Goal: Task Accomplishment & Management: Manage account settings

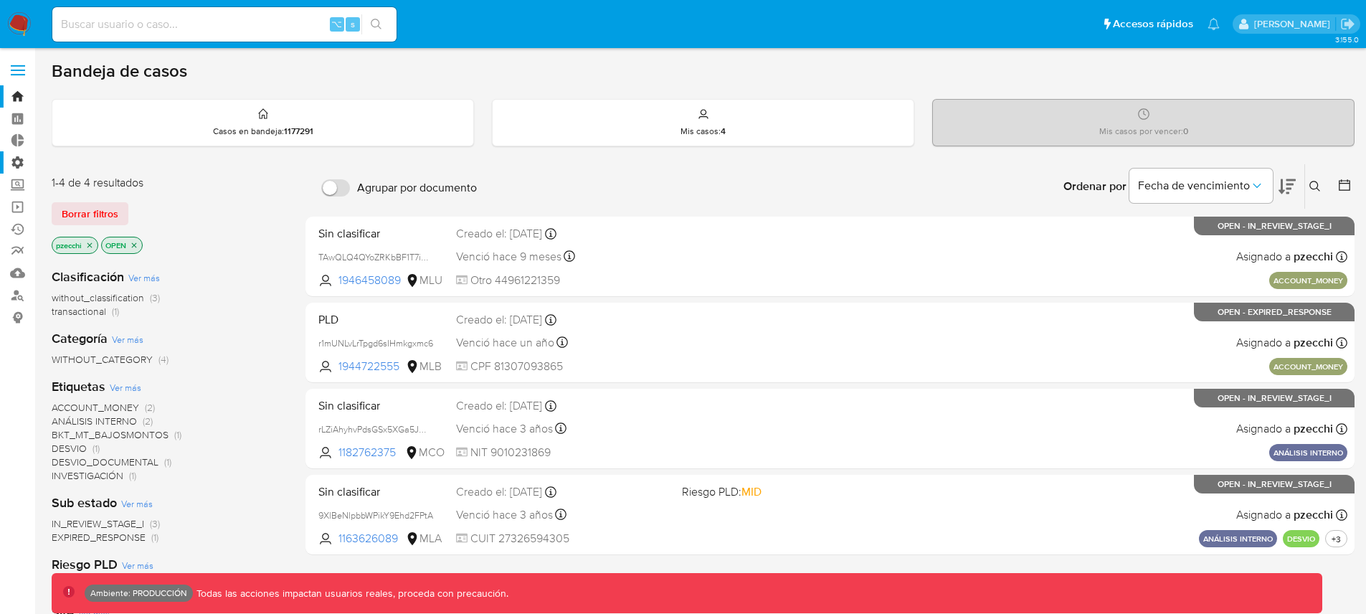
click at [25, 161] on label "Administración" at bounding box center [85, 162] width 171 height 22
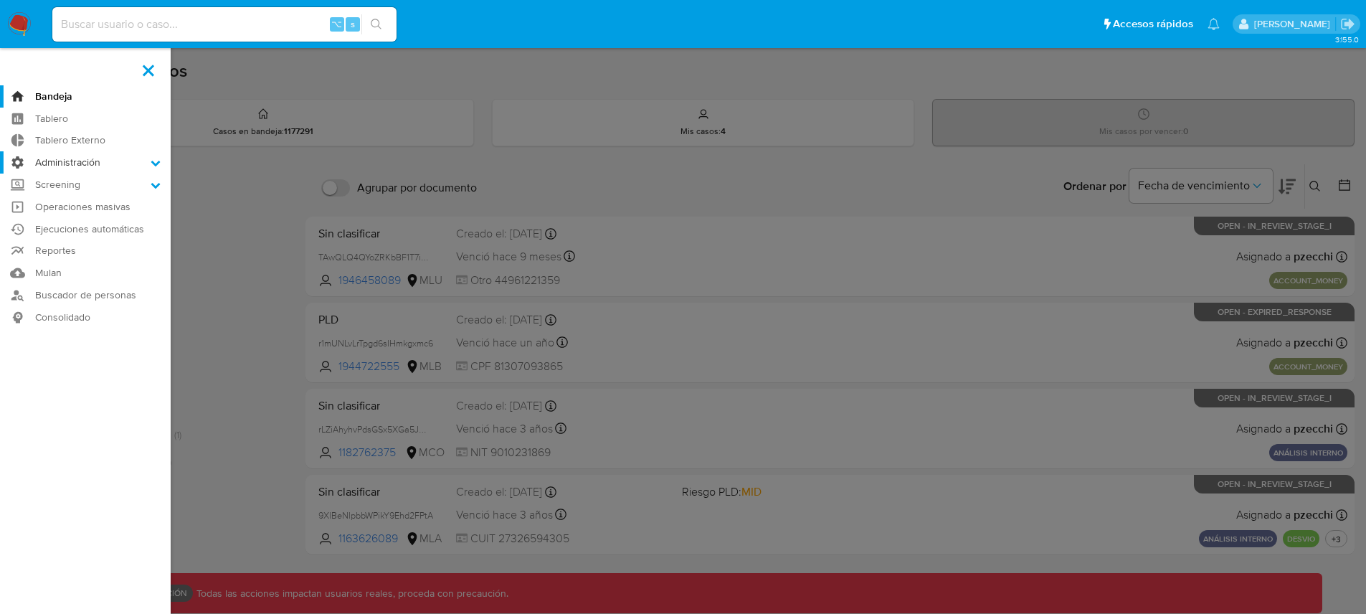
click at [0, 0] on input "Administración" at bounding box center [0, 0] width 0 height 0
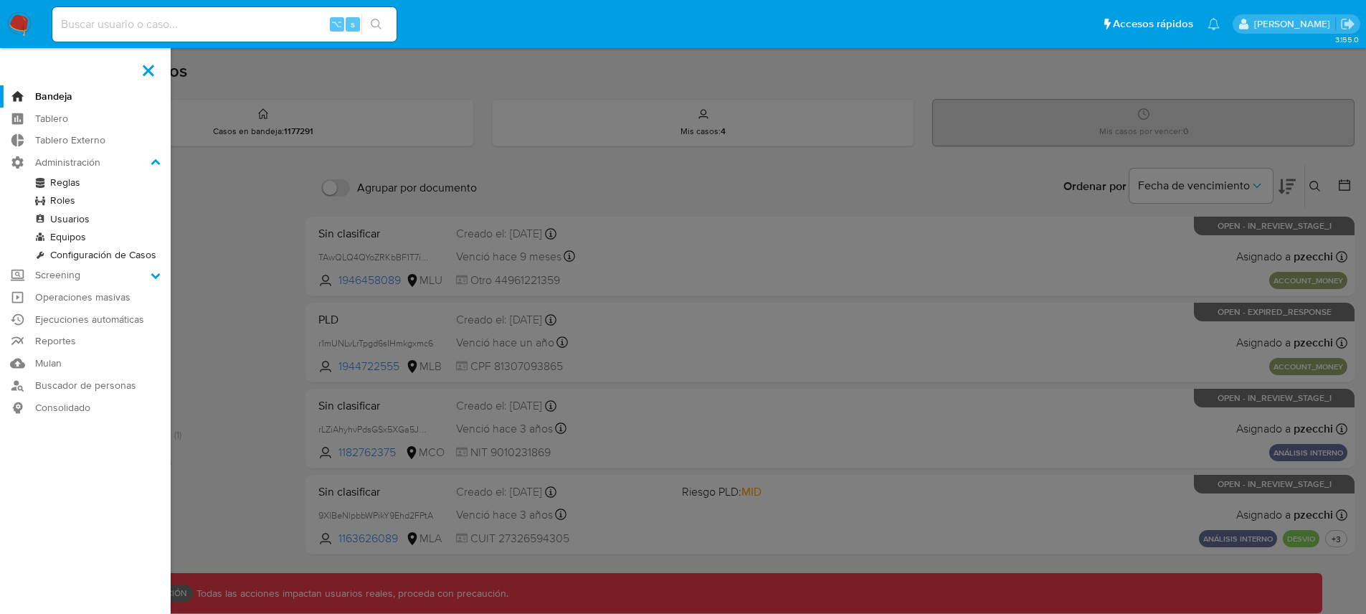
click at [65, 182] on link "Reglas" at bounding box center [85, 182] width 171 height 18
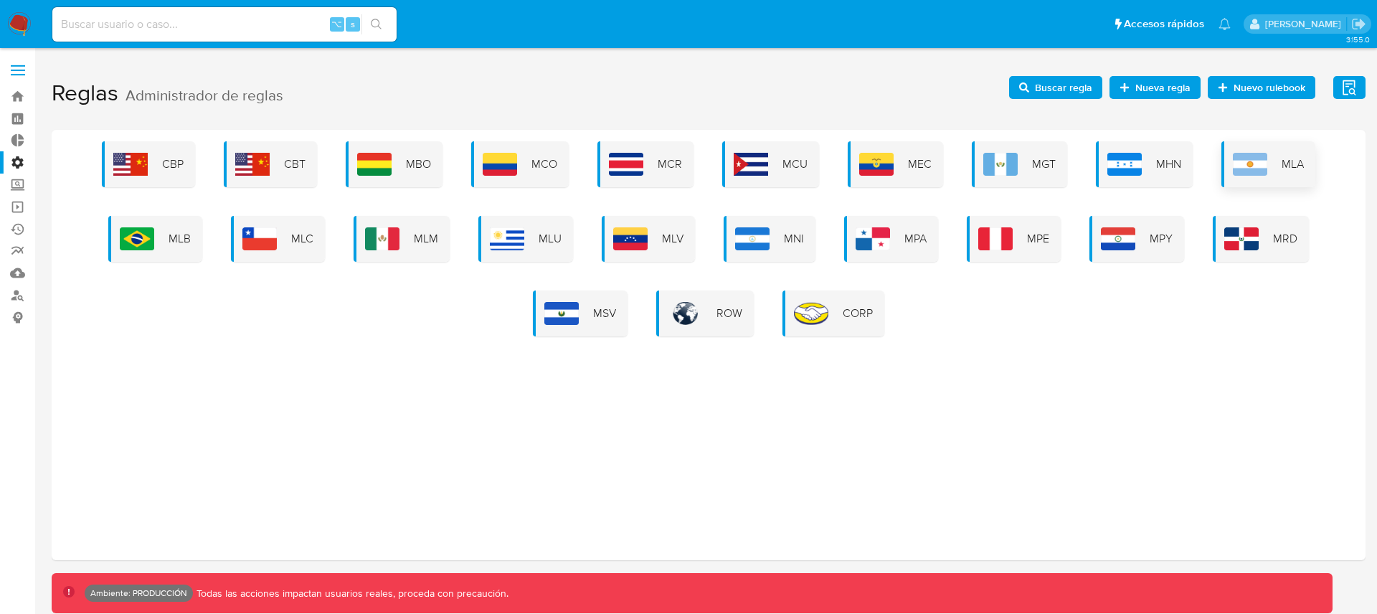
click at [1260, 174] on img at bounding box center [1249, 164] width 34 height 23
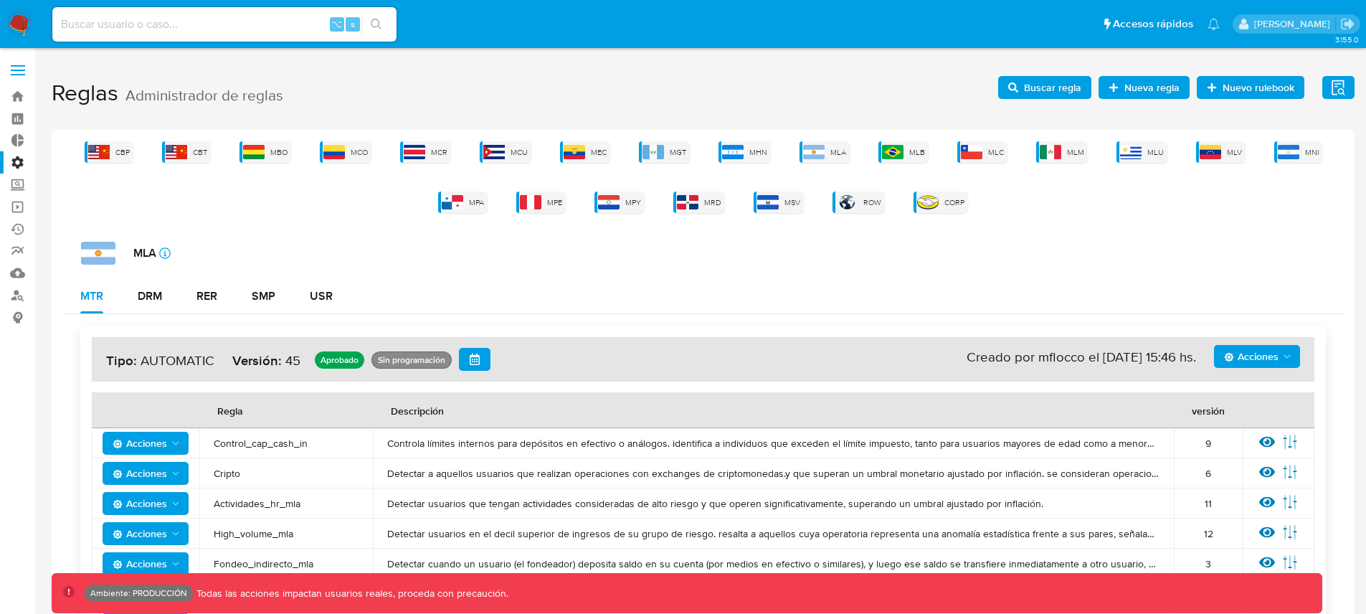
click at [1263, 444] on icon at bounding box center [1267, 442] width 16 height 16
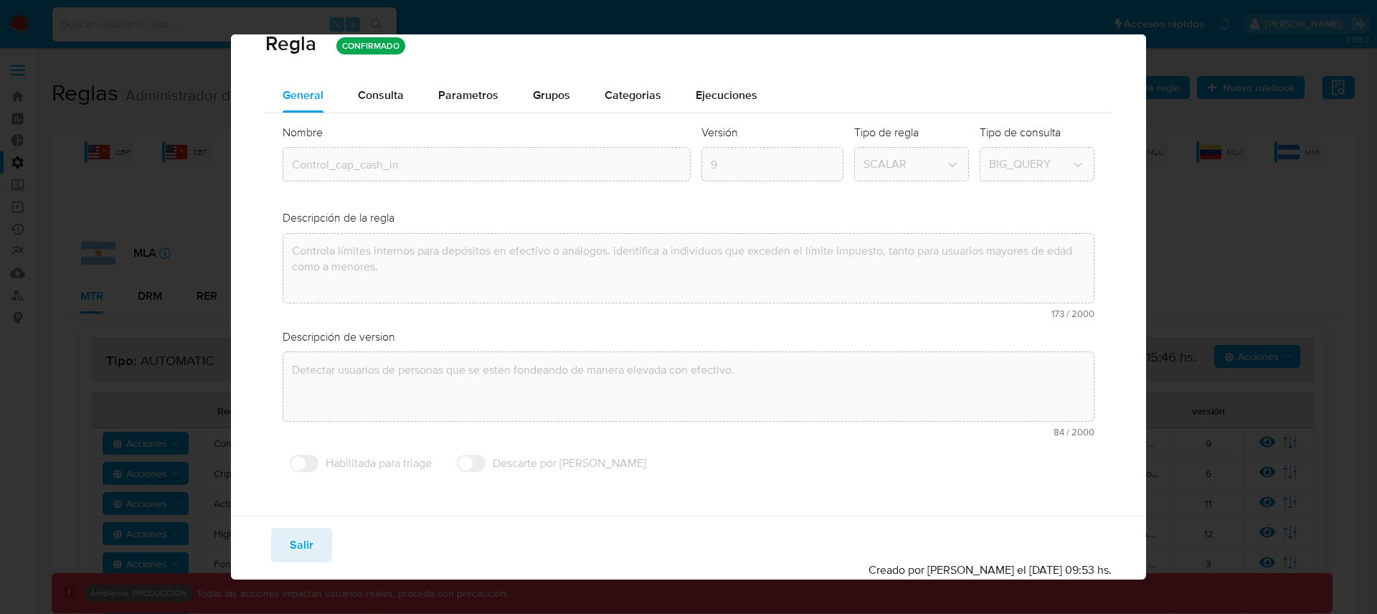
scroll to position [22, 0]
click at [396, 103] on div "Consulta" at bounding box center [381, 94] width 46 height 34
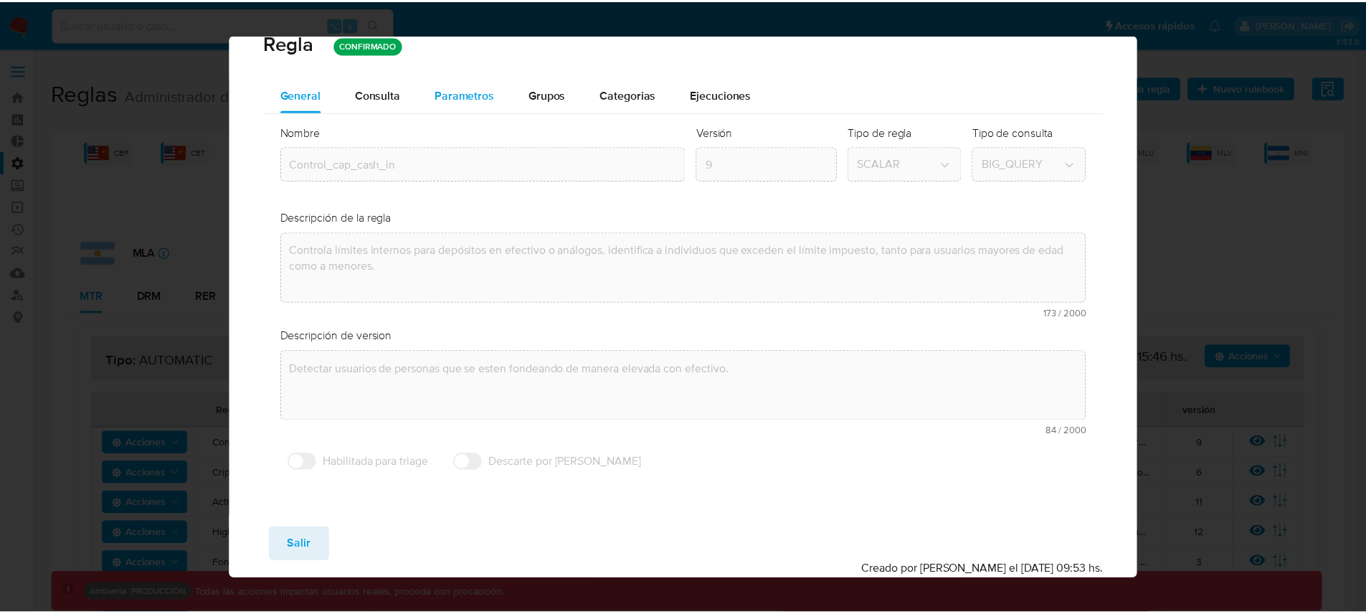
scroll to position [0, 0]
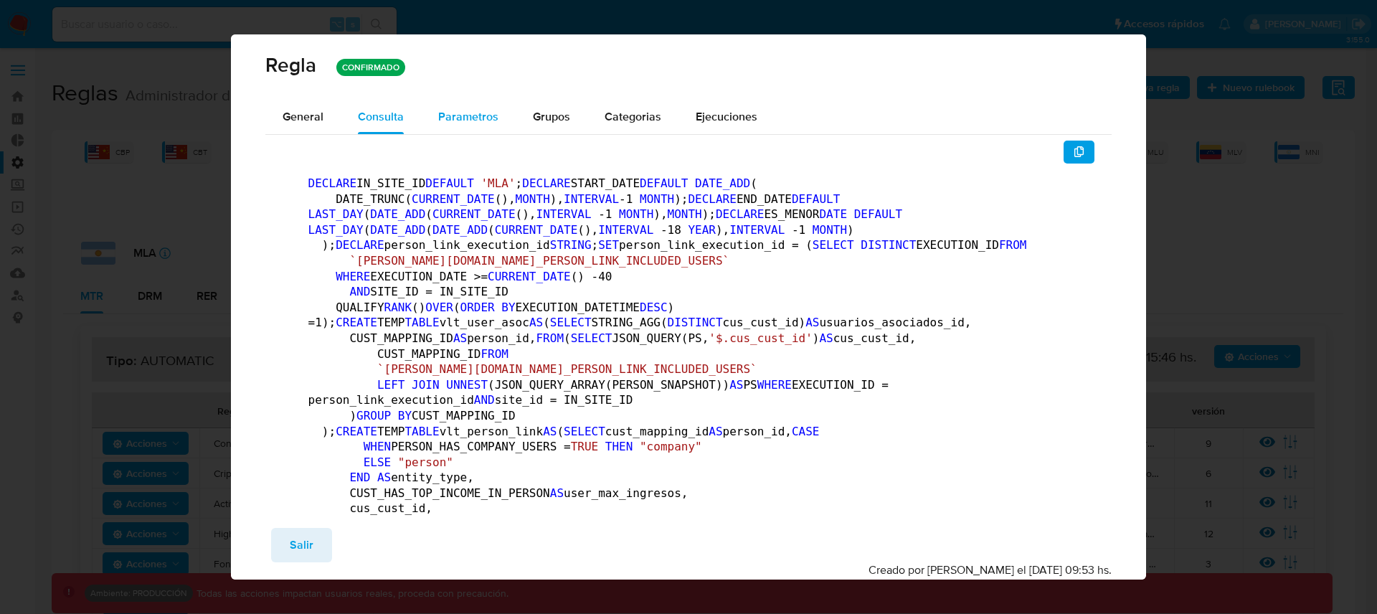
click at [466, 119] on span "Parametros" at bounding box center [468, 116] width 60 height 16
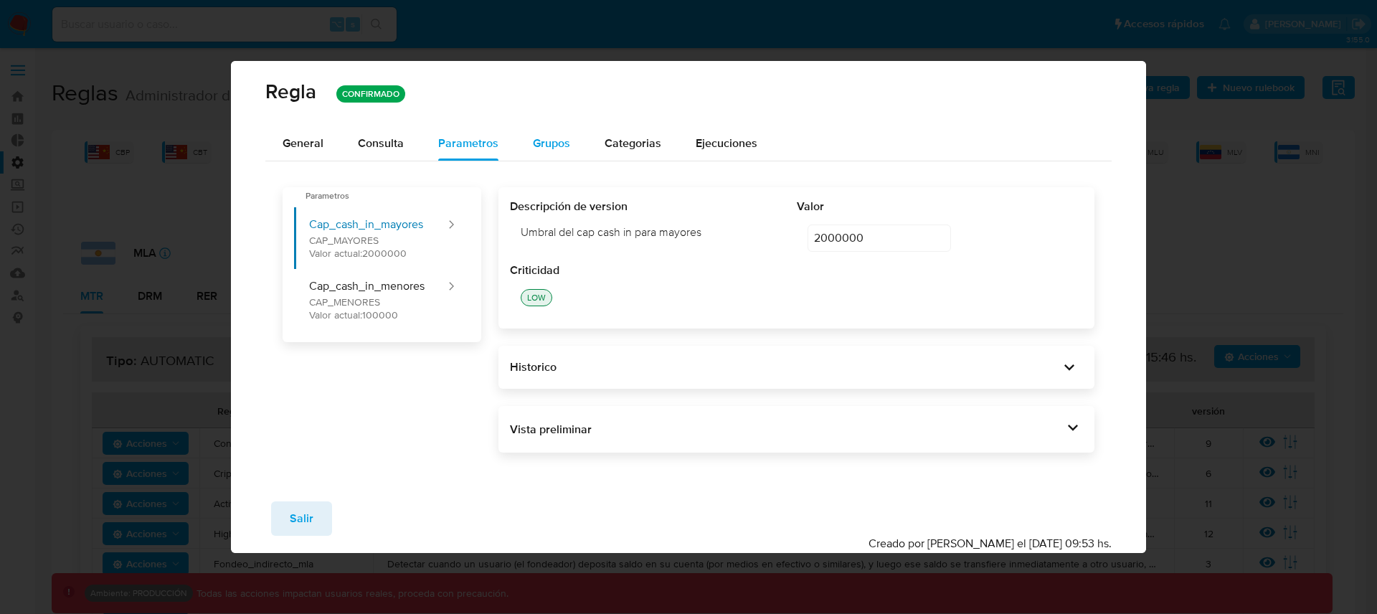
click at [550, 146] on span "Grupos" at bounding box center [551, 143] width 37 height 16
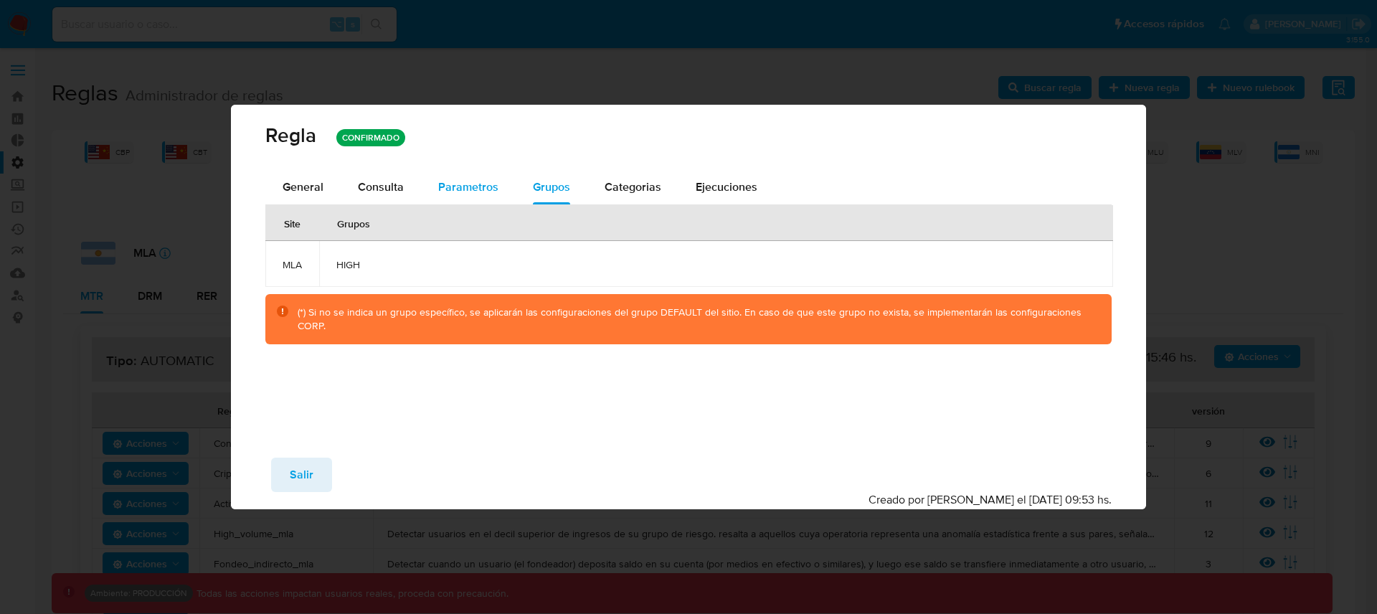
click at [480, 188] on span "Parametros" at bounding box center [468, 187] width 60 height 16
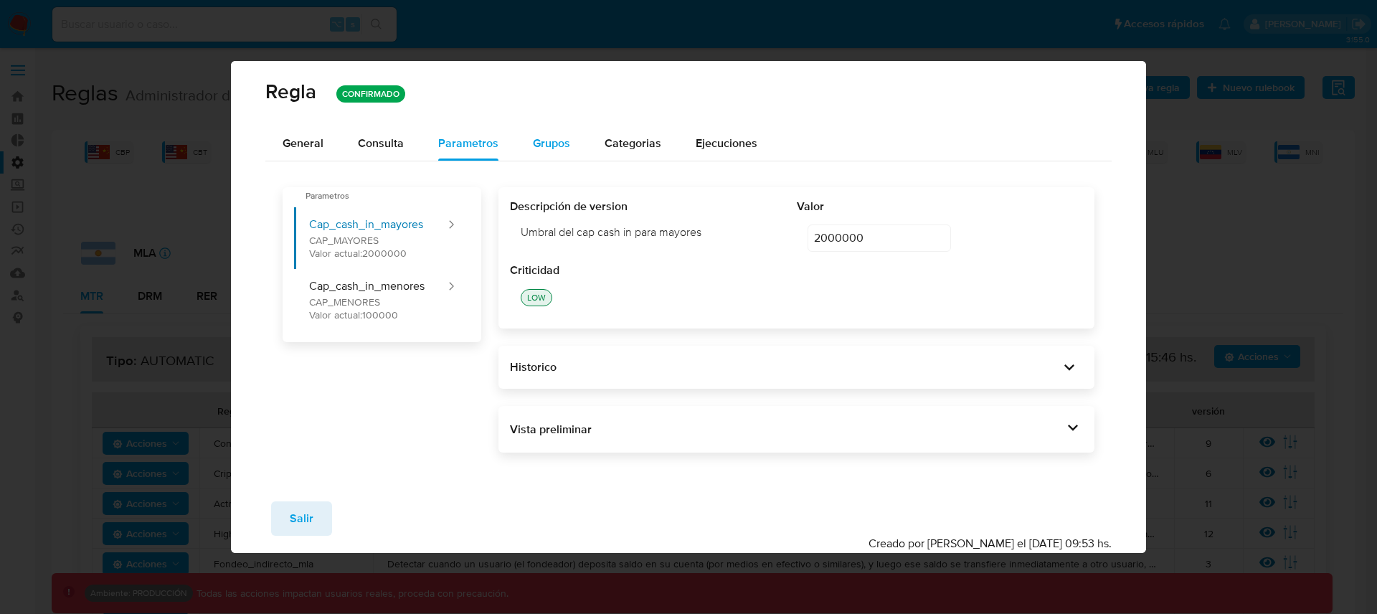
click at [559, 148] on span "Grupos" at bounding box center [551, 143] width 37 height 16
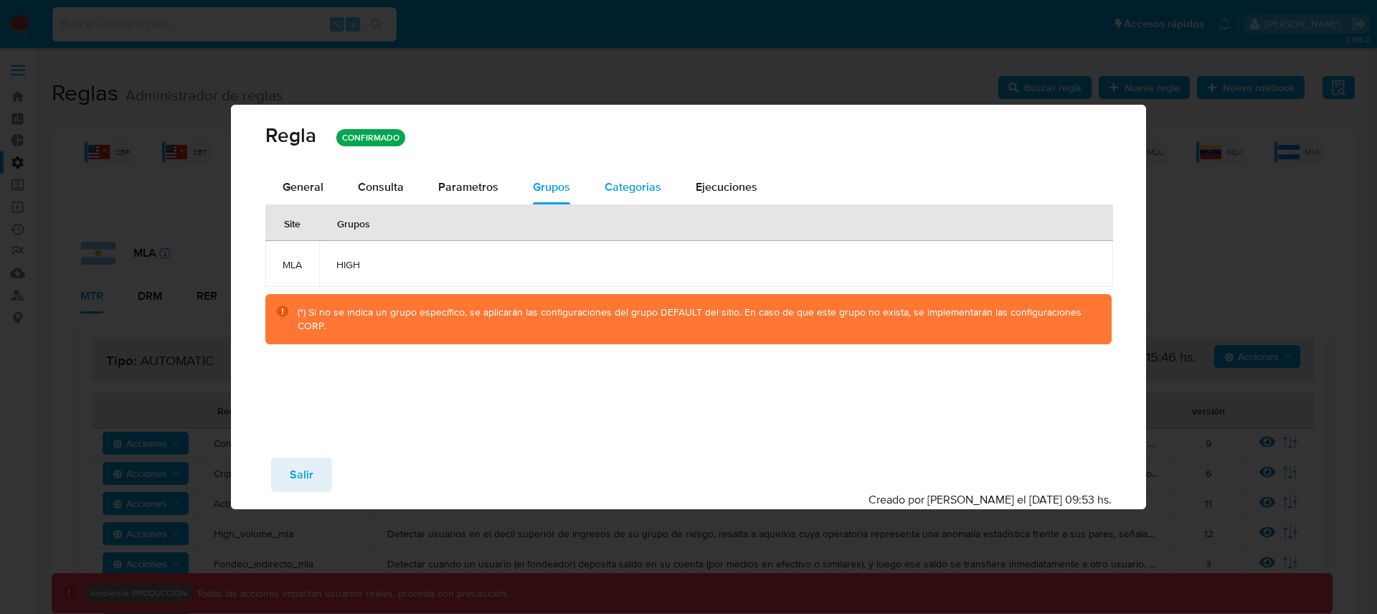
click at [622, 183] on span "Categorias" at bounding box center [632, 187] width 57 height 16
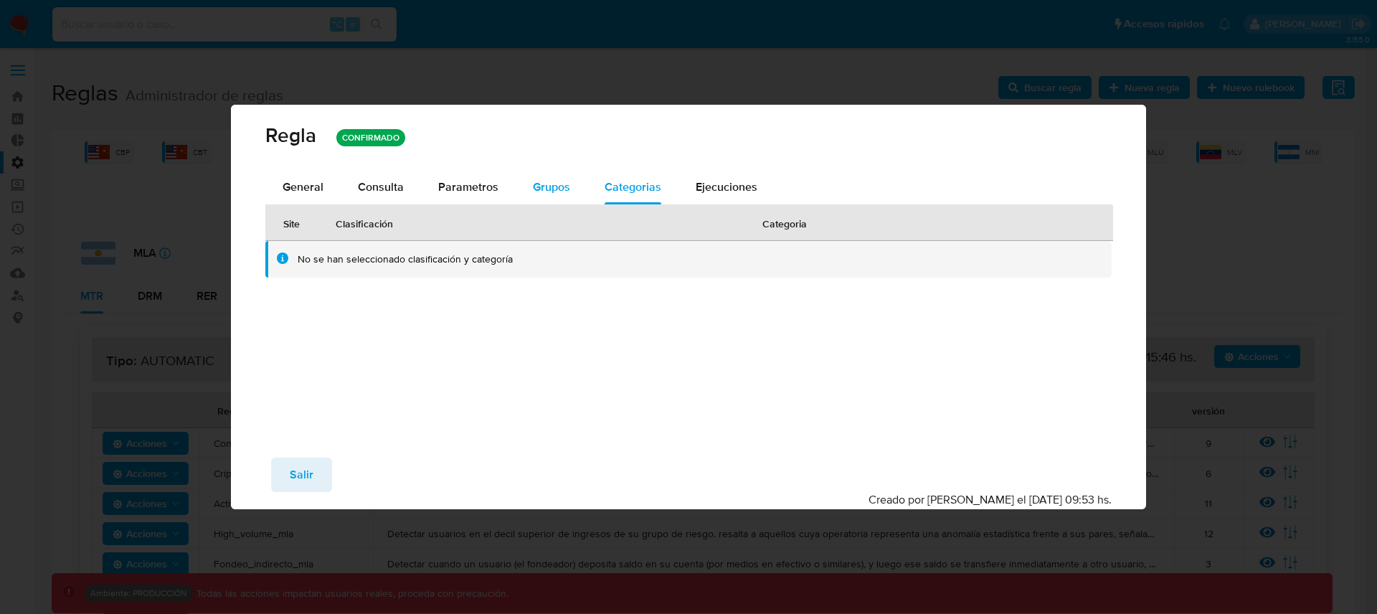
click at [556, 193] on span "Grupos" at bounding box center [551, 187] width 37 height 16
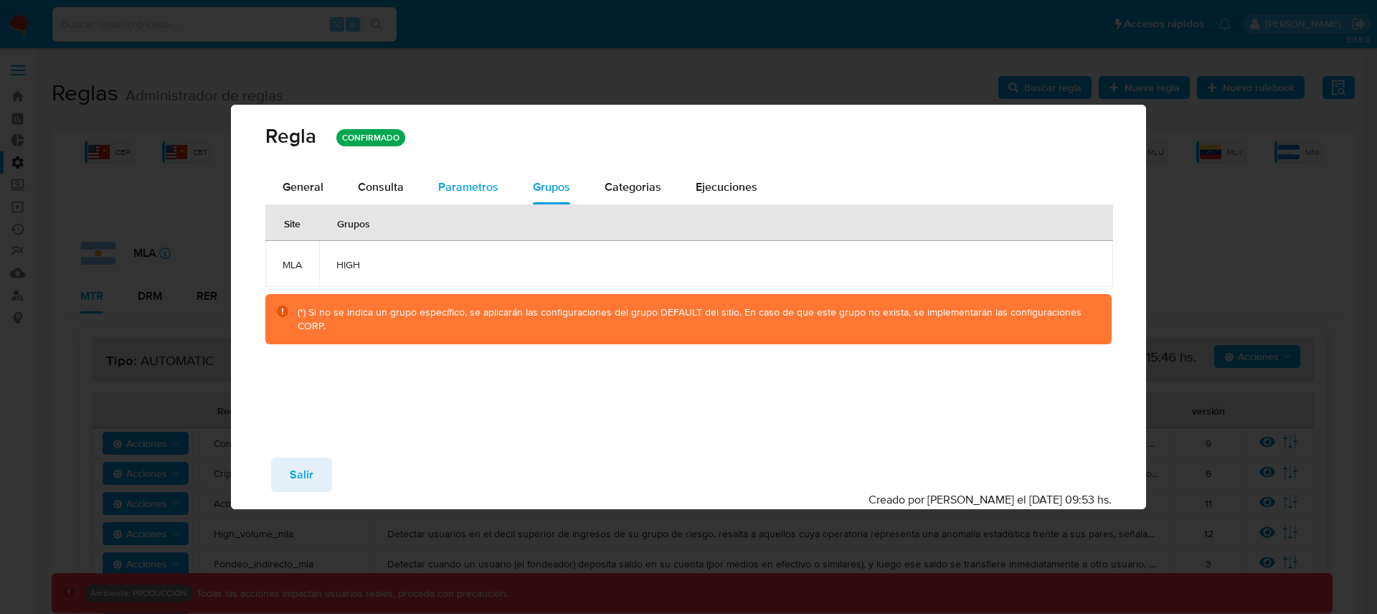
click at [471, 191] on span "Parametros" at bounding box center [468, 187] width 60 height 16
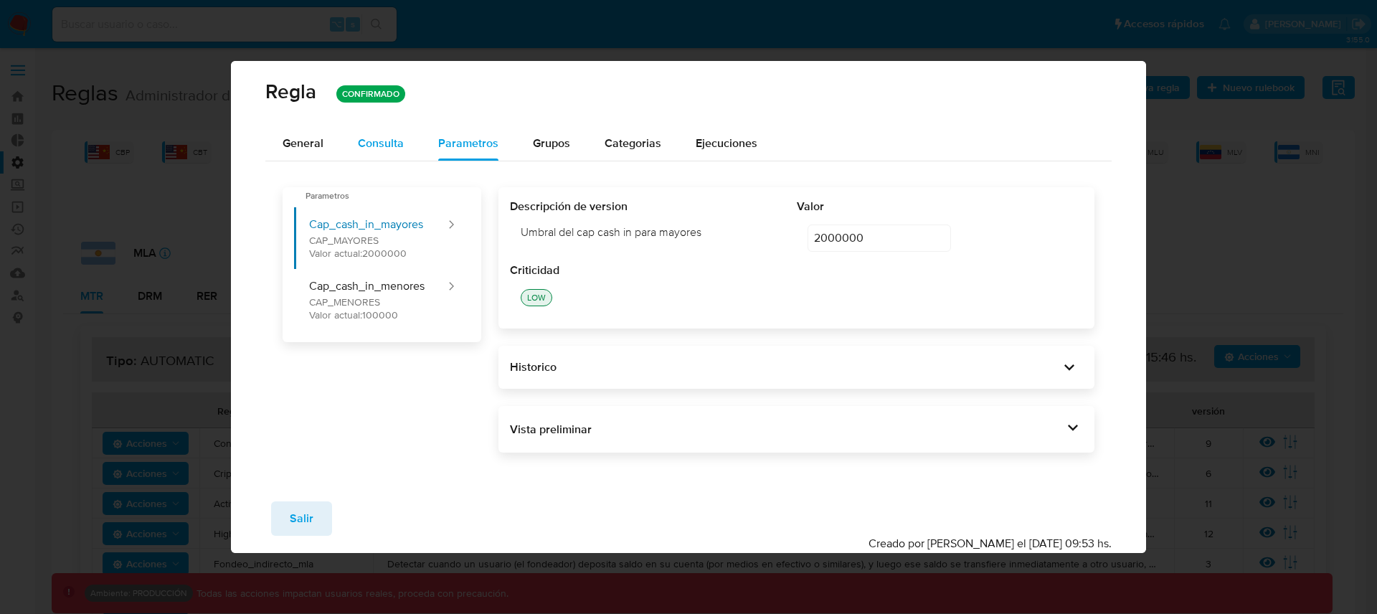
click at [396, 143] on span "Consulta" at bounding box center [381, 143] width 46 height 16
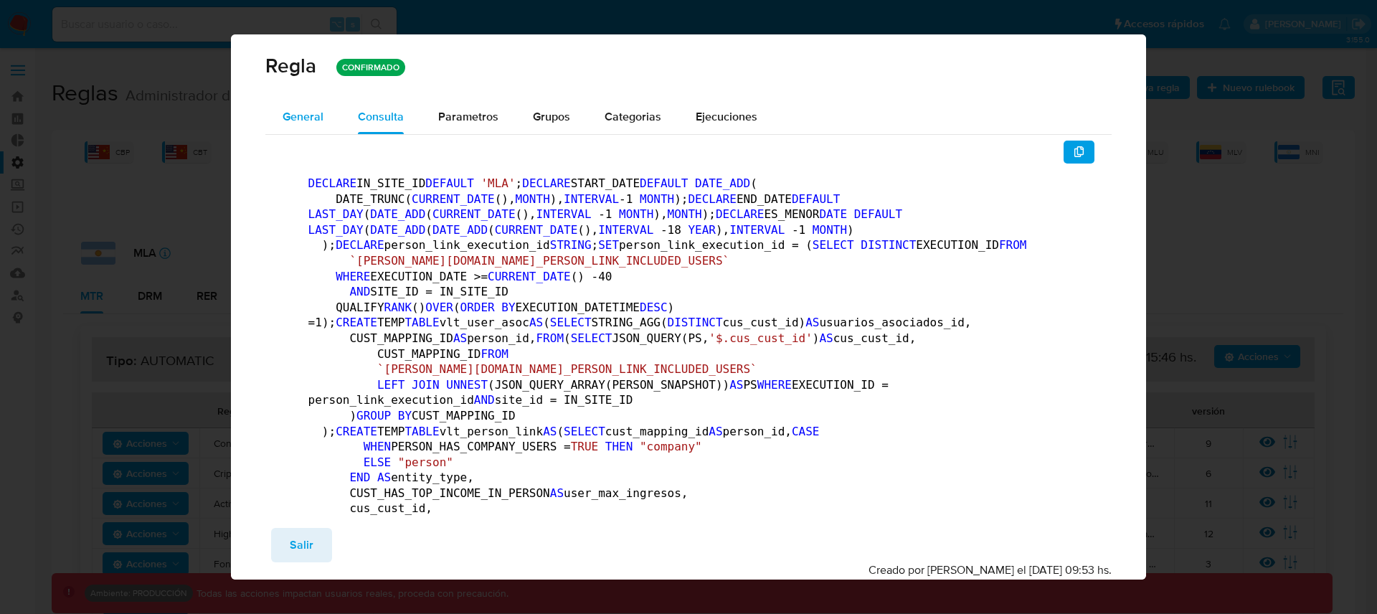
click at [313, 124] on span "General" at bounding box center [302, 116] width 41 height 16
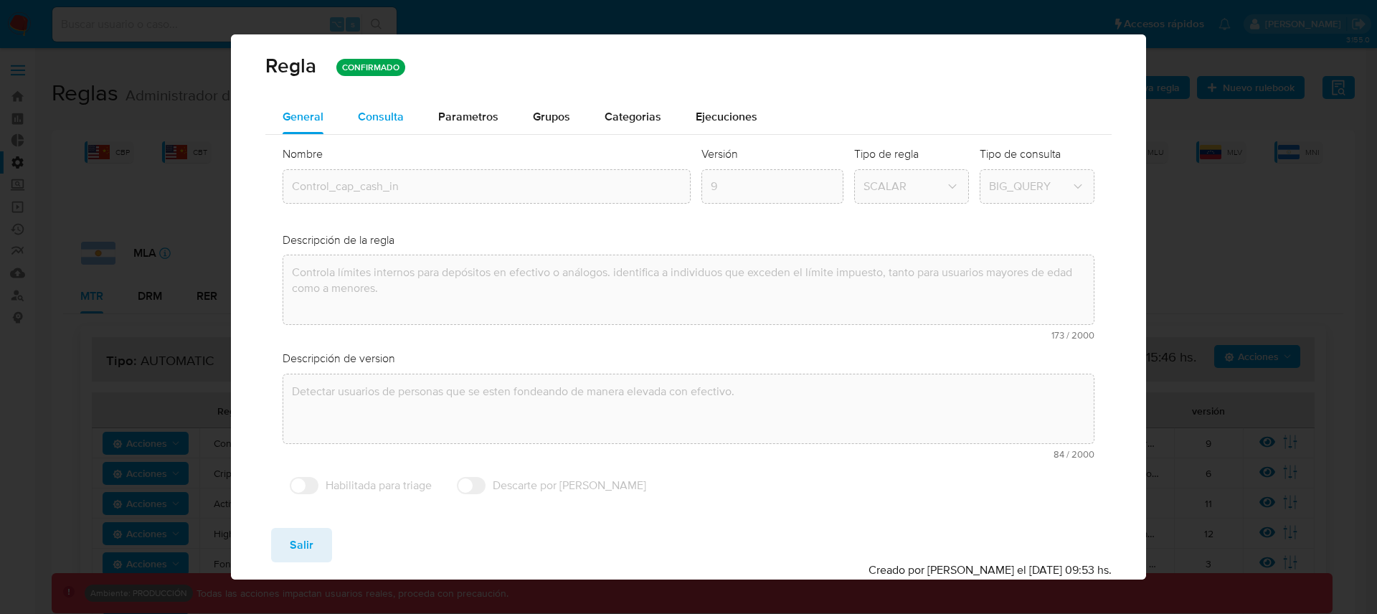
click at [380, 121] on span "Consulta" at bounding box center [381, 116] width 46 height 16
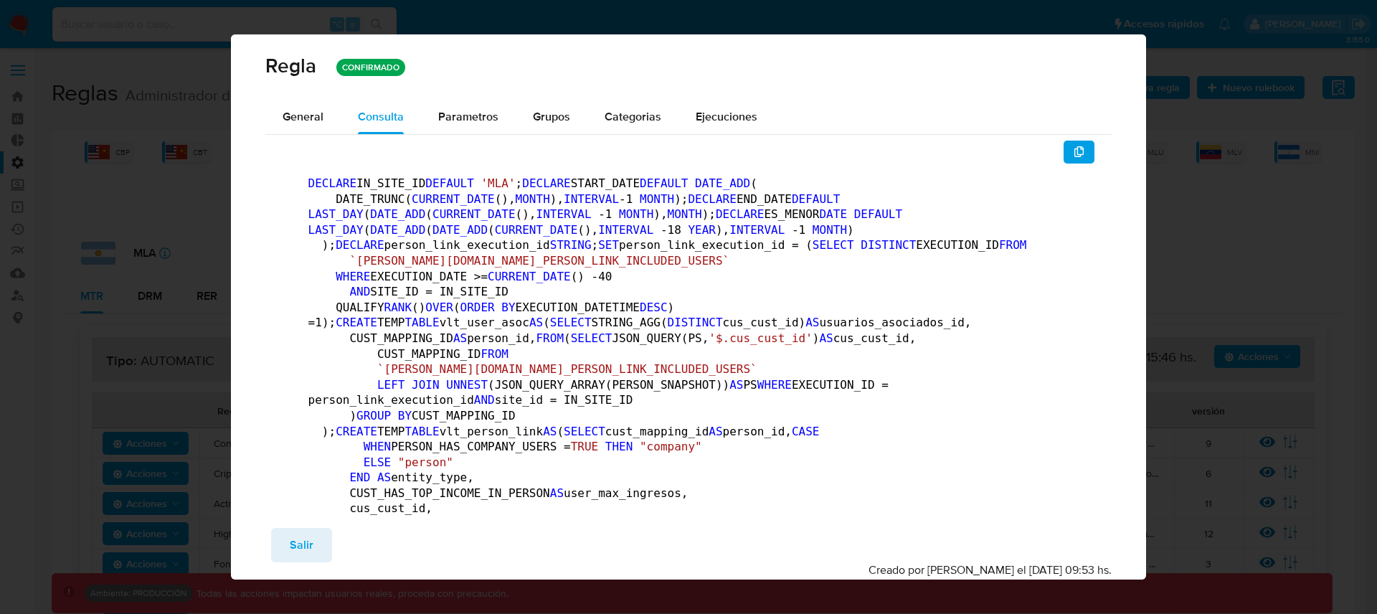
click at [317, 539] on button "Salir" at bounding box center [301, 545] width 61 height 34
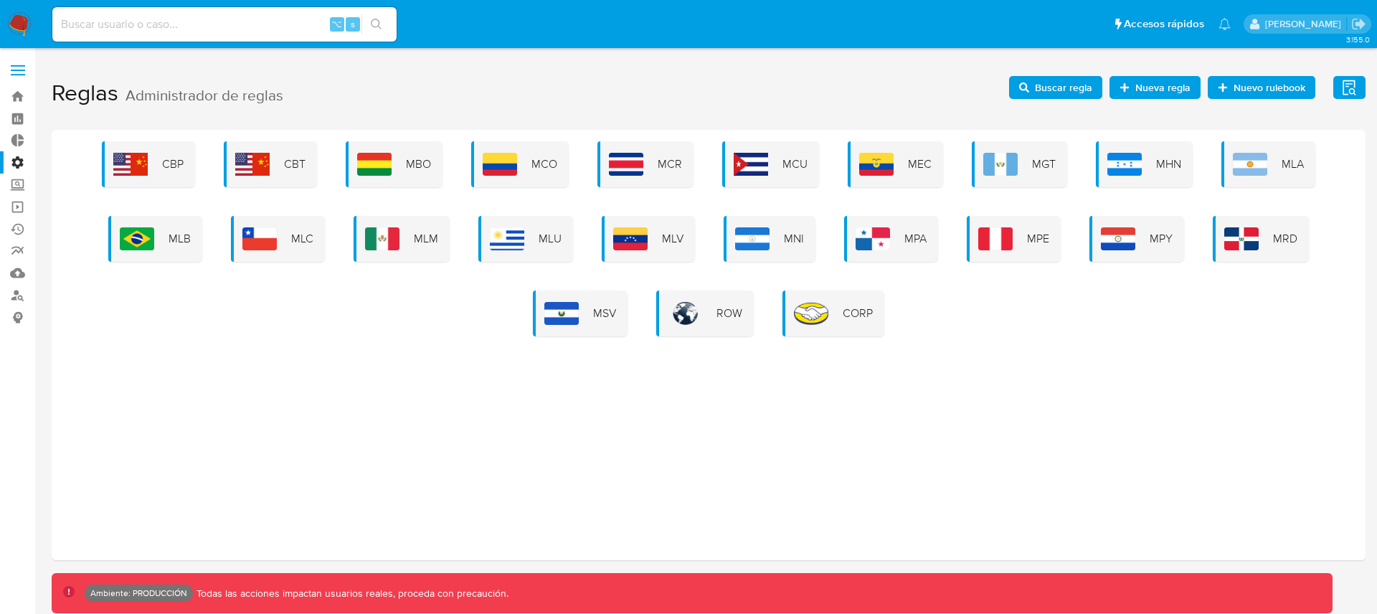
click at [1065, 88] on span "Buscar regla" at bounding box center [1063, 87] width 57 height 23
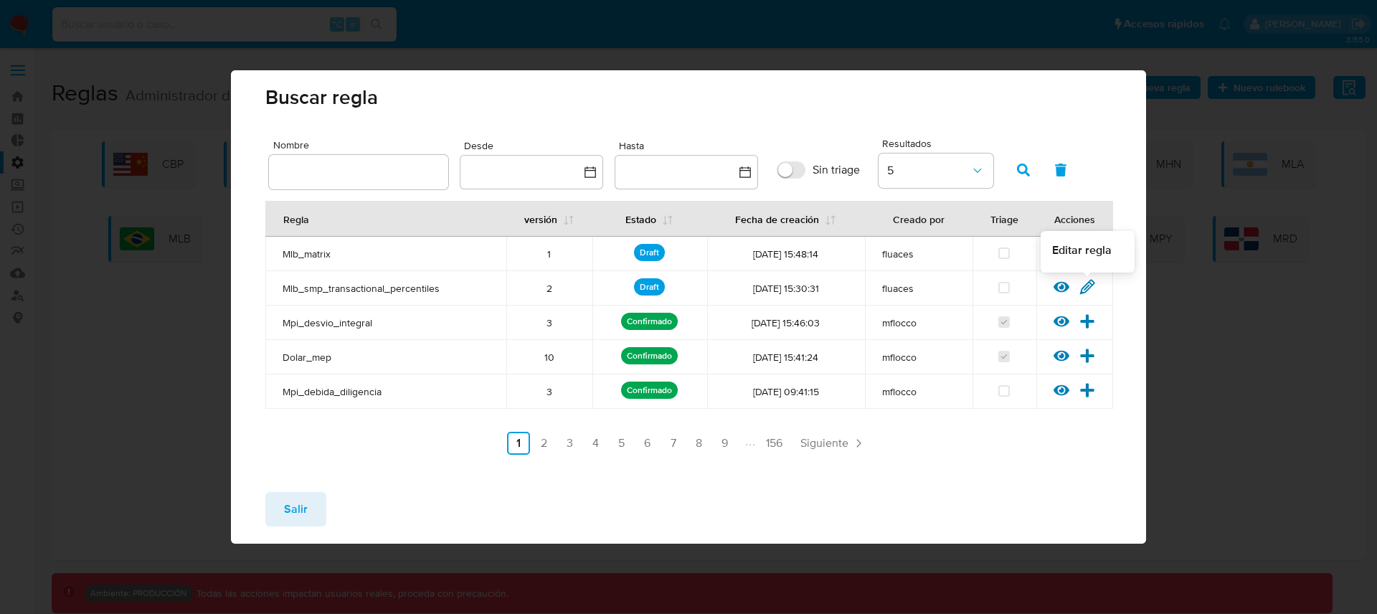
click at [1087, 287] on icon at bounding box center [1087, 287] width 16 height 16
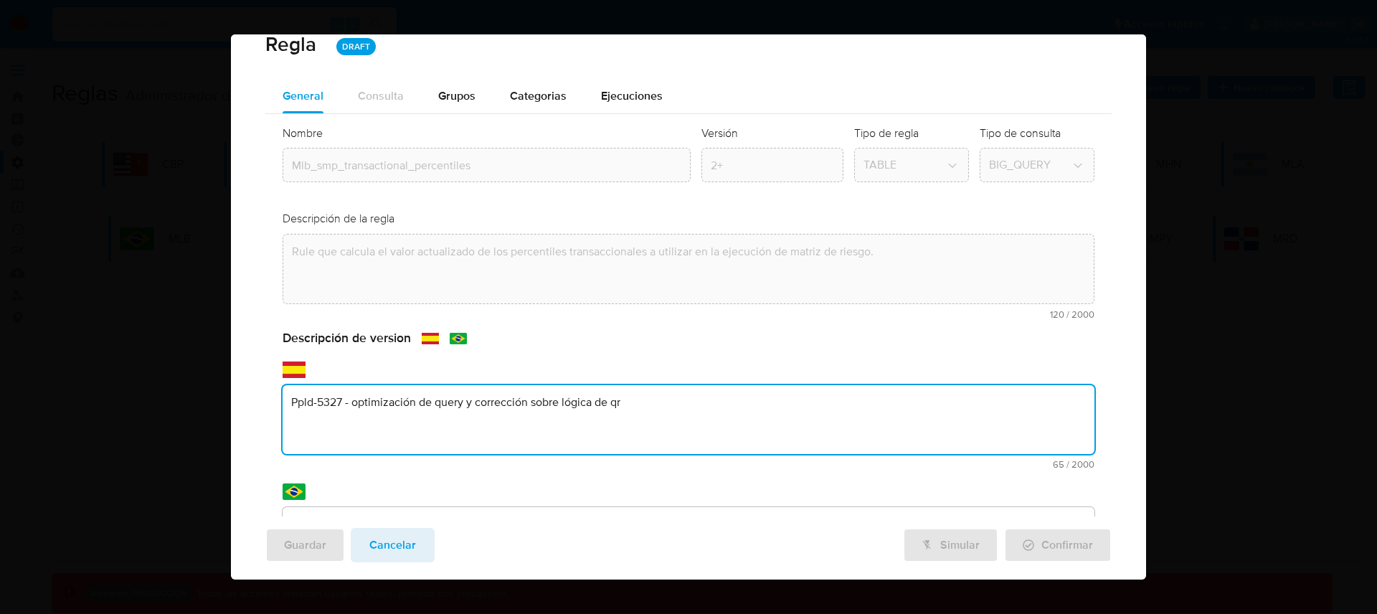
click at [619, 401] on textarea "Ppld-5327 - optimización de query y corrección sobre lógica de qr" at bounding box center [688, 419] width 812 height 69
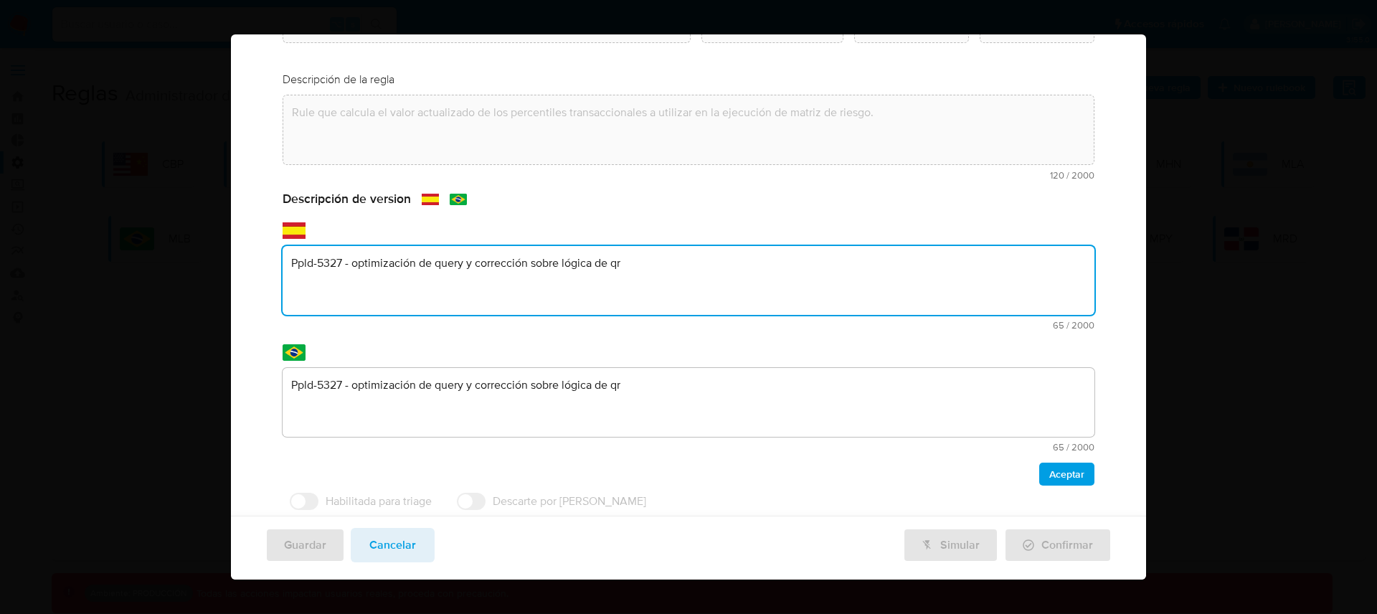
scroll to position [191, 0]
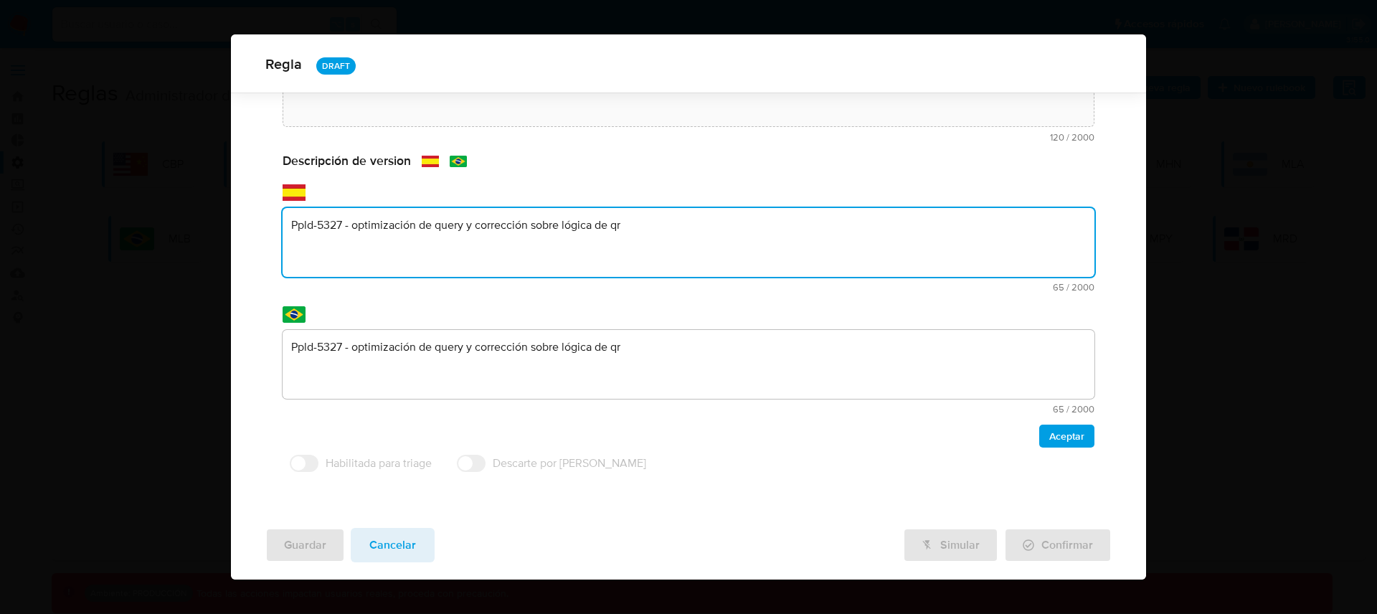
click at [648, 343] on textarea "Ppld-5327 - optimización de query y corrección sobre lógica de qr" at bounding box center [688, 364] width 812 height 69
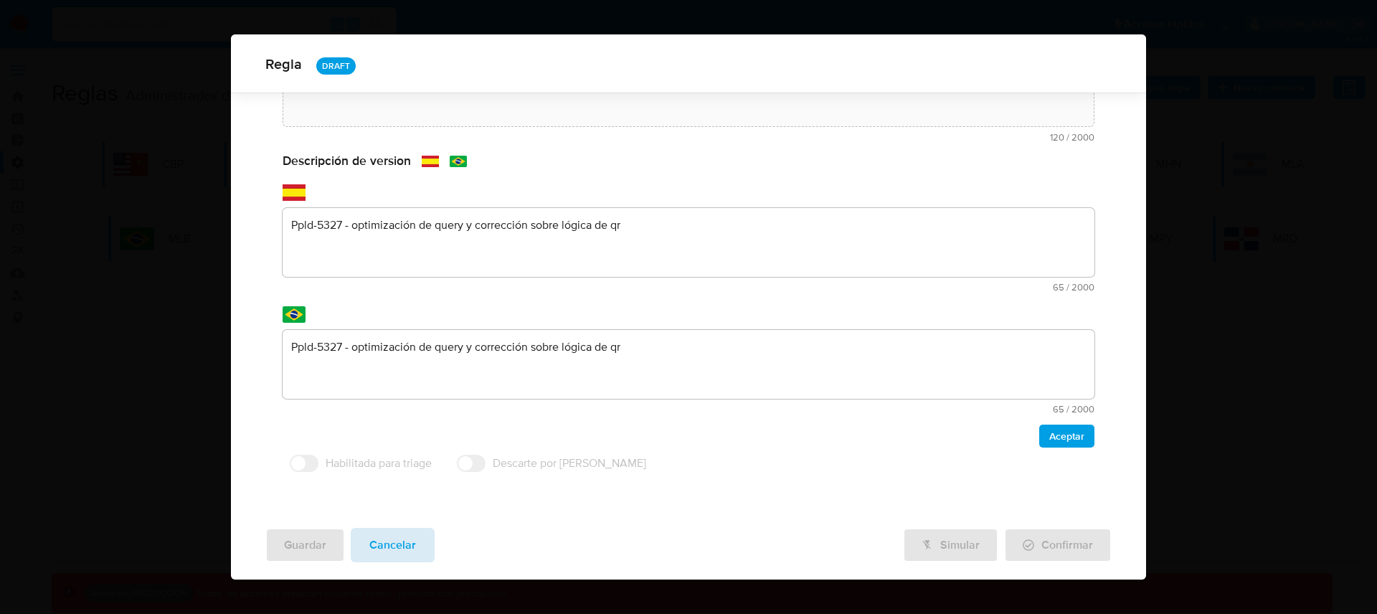
click at [429, 548] on button "Cancelar" at bounding box center [393, 545] width 84 height 34
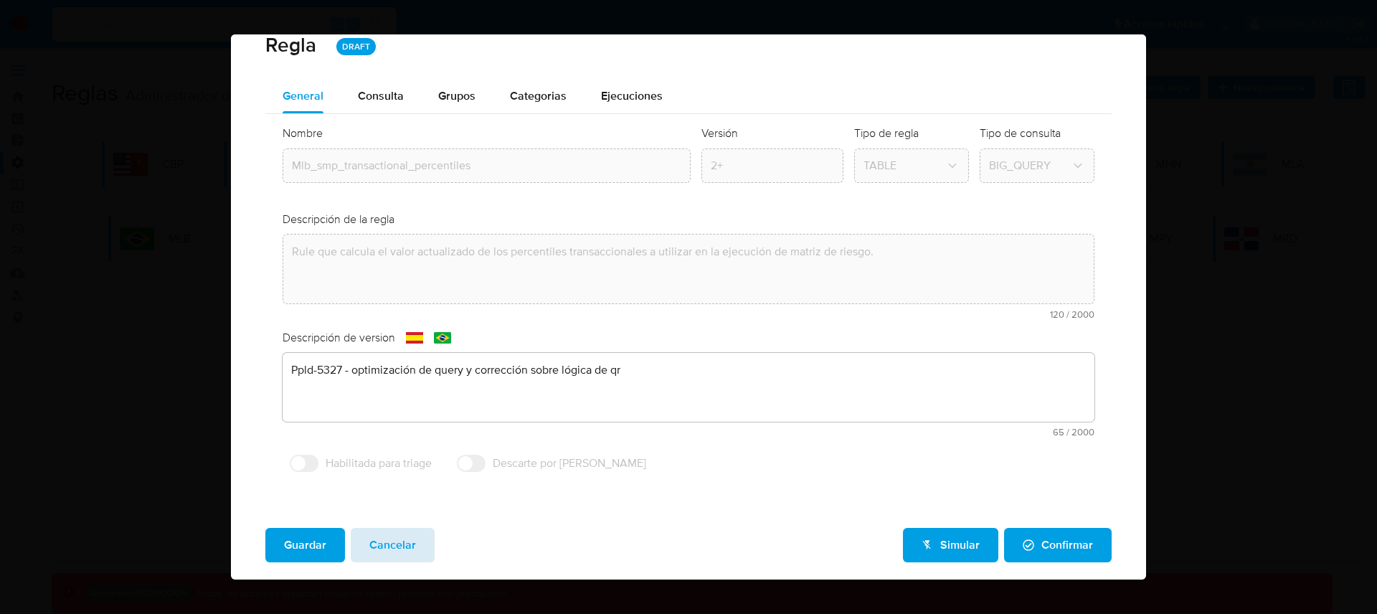
scroll to position [21, 0]
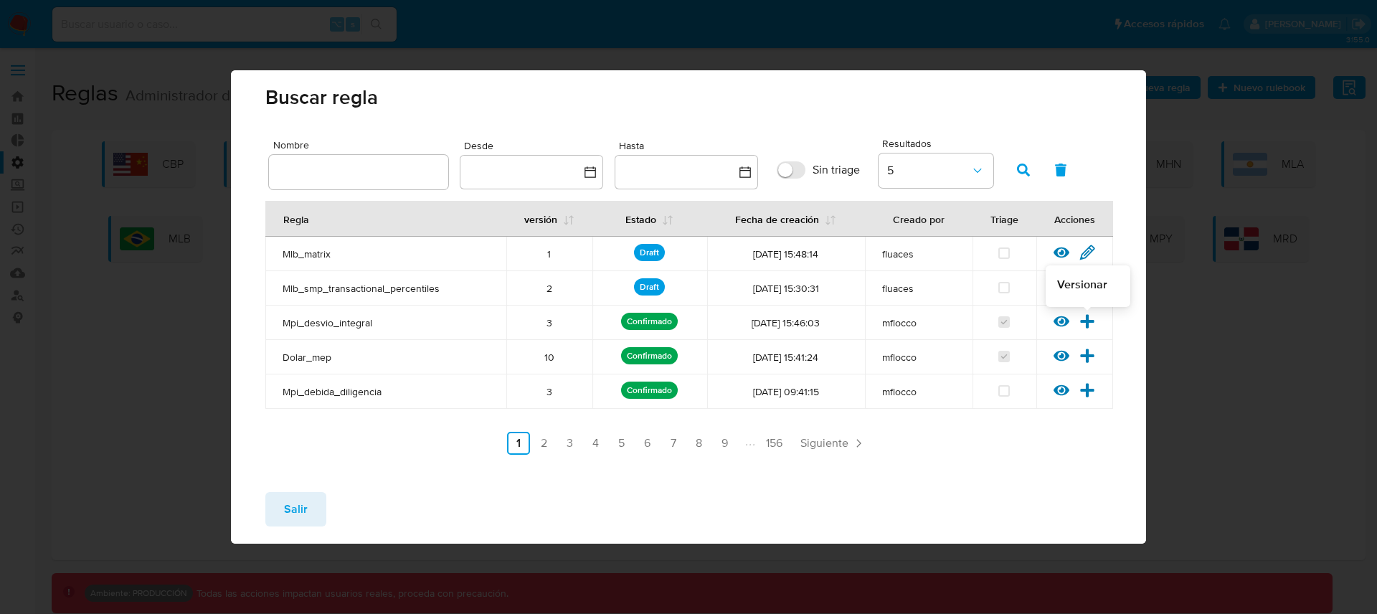
click at [1085, 322] on icon at bounding box center [1087, 321] width 14 height 14
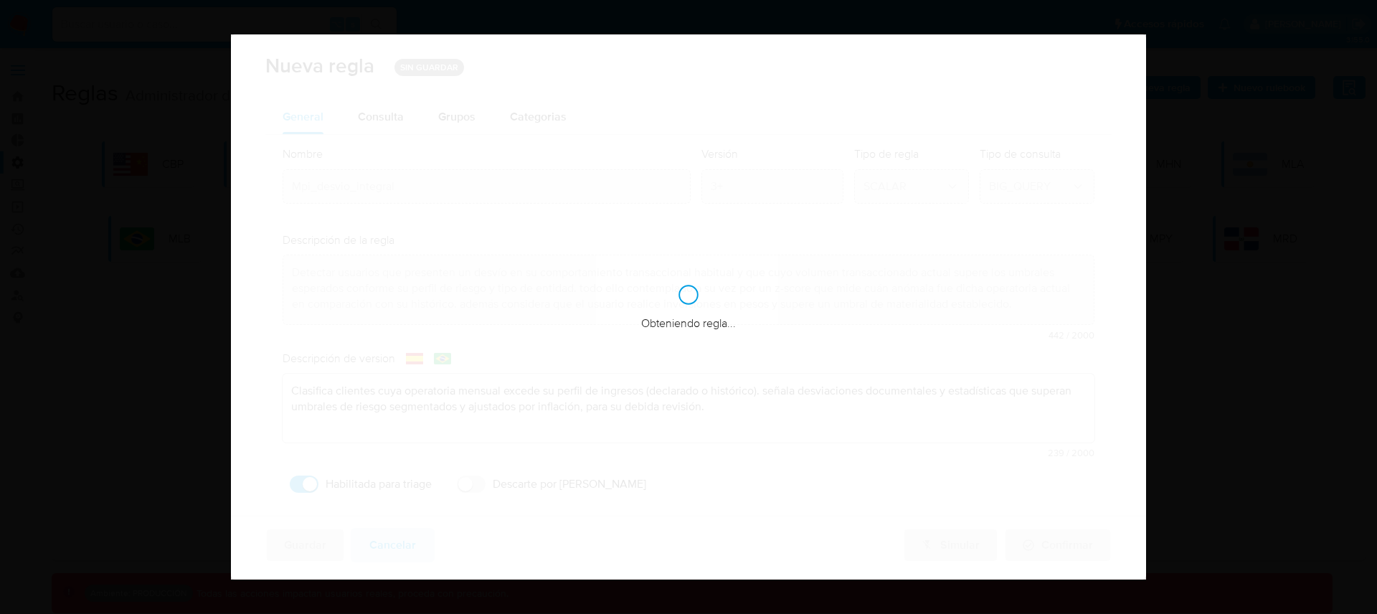
checkbox input "true"
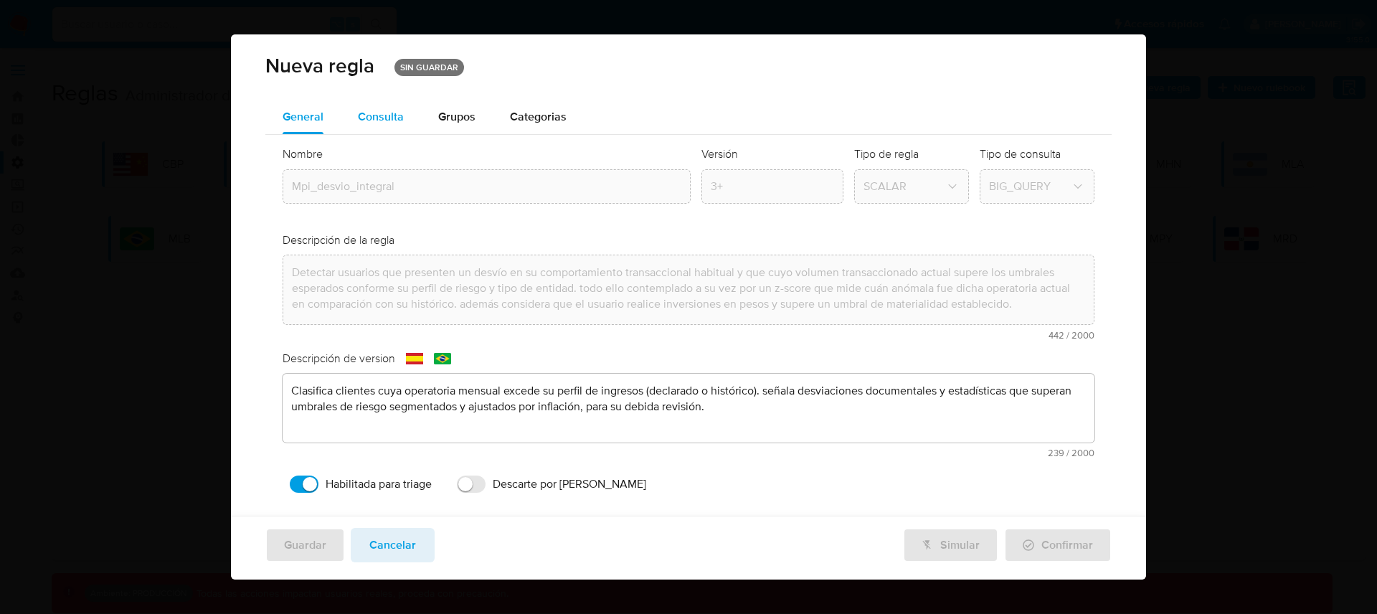
click at [389, 115] on span "Consulta" at bounding box center [381, 116] width 46 height 16
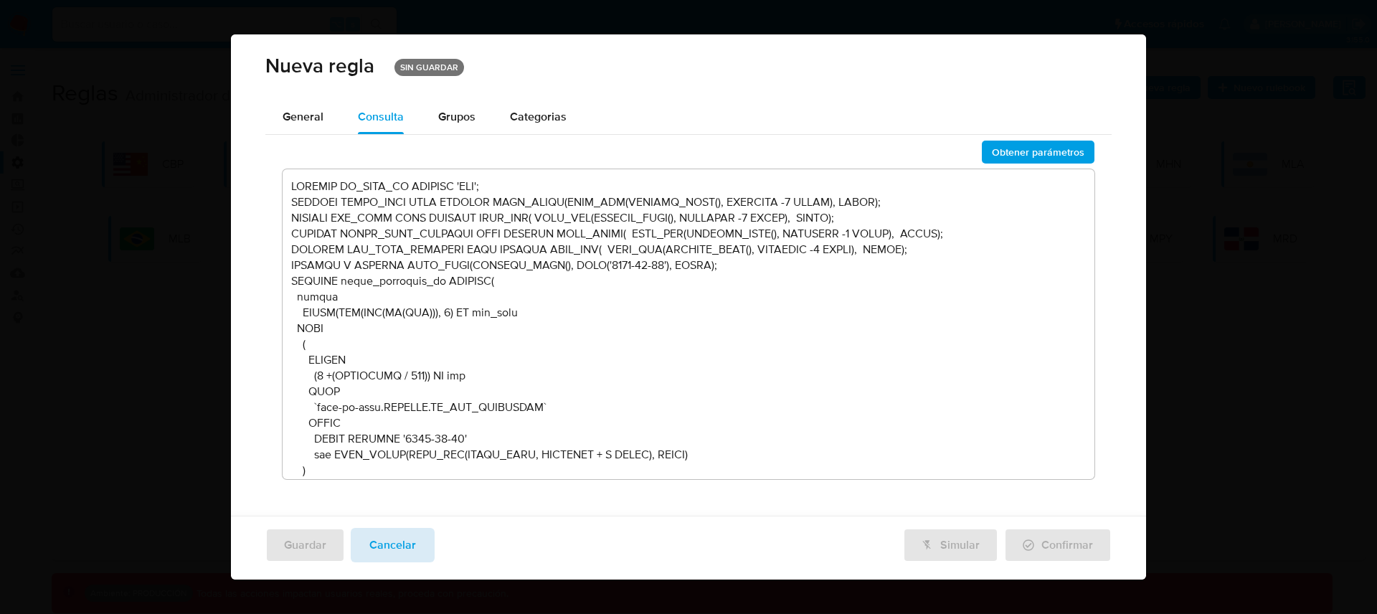
click at [402, 543] on span "Cancelar" at bounding box center [392, 545] width 47 height 32
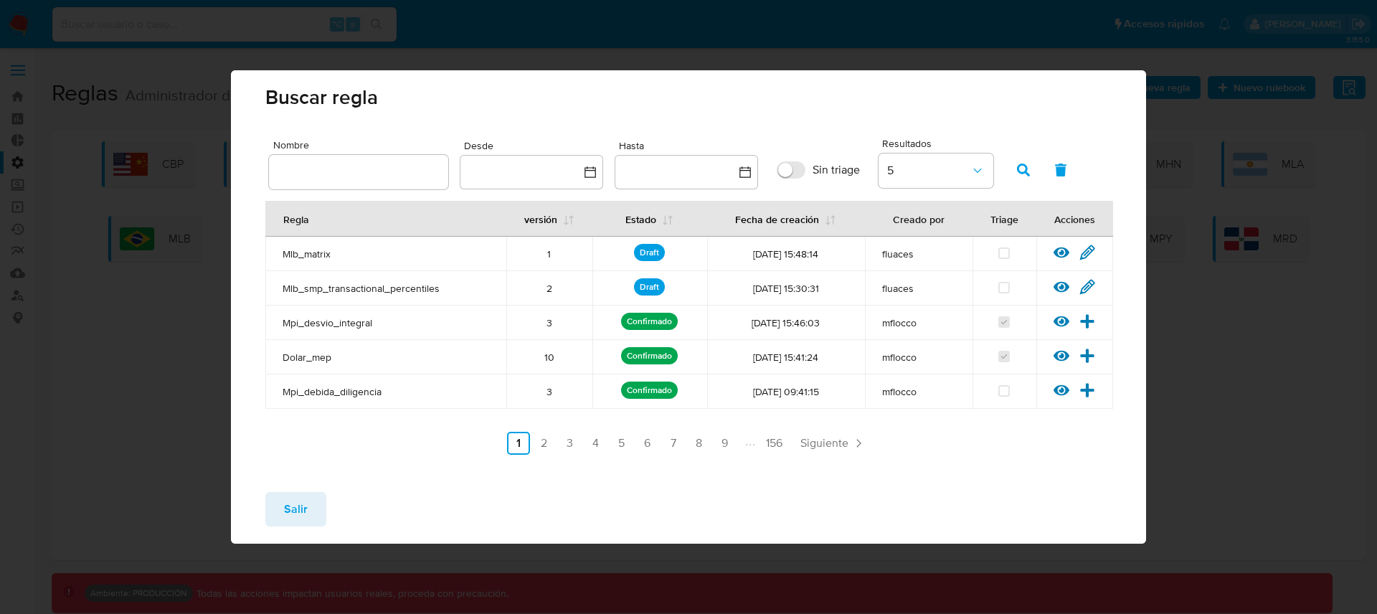
click at [303, 506] on span "Salir" at bounding box center [296, 509] width 24 height 32
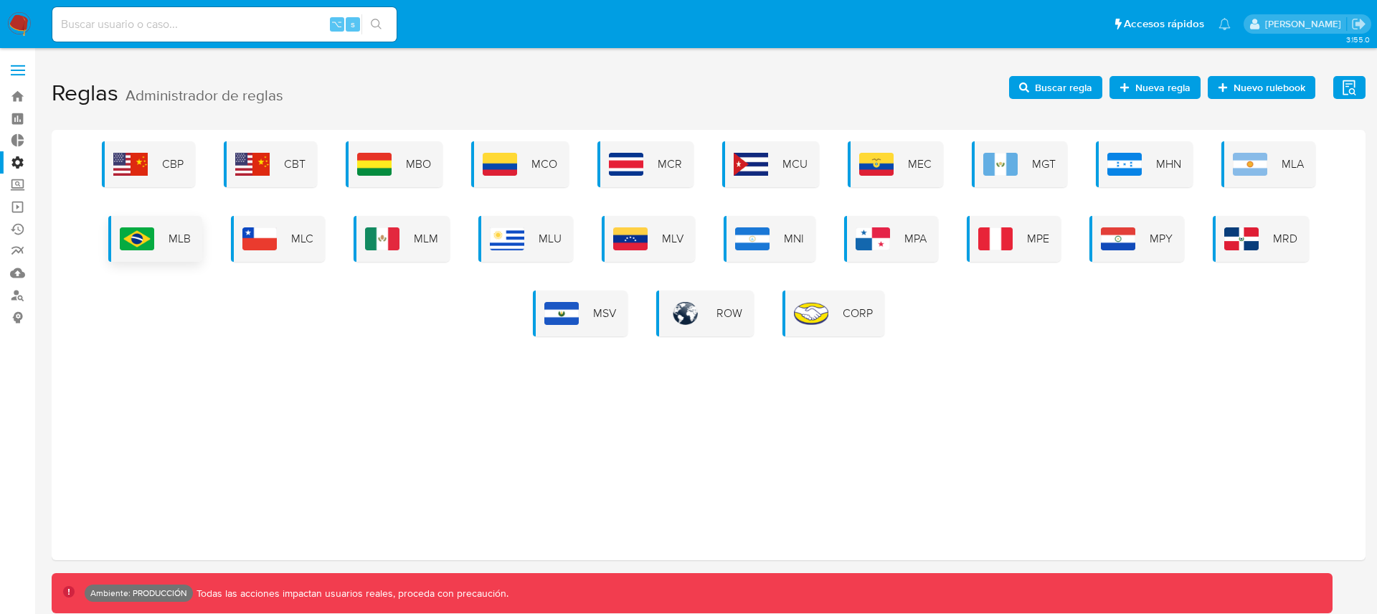
click at [180, 240] on span "MLB" at bounding box center [179, 239] width 22 height 16
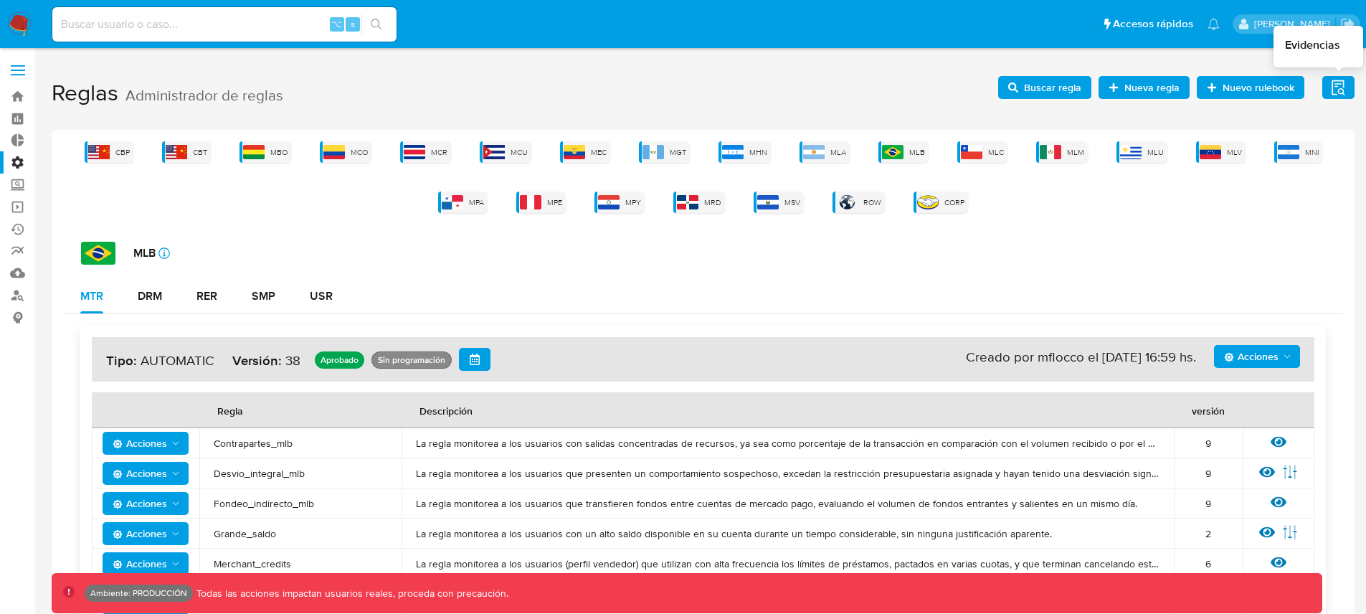
click at [1341, 84] on icon "button" at bounding box center [1338, 88] width 18 height 18
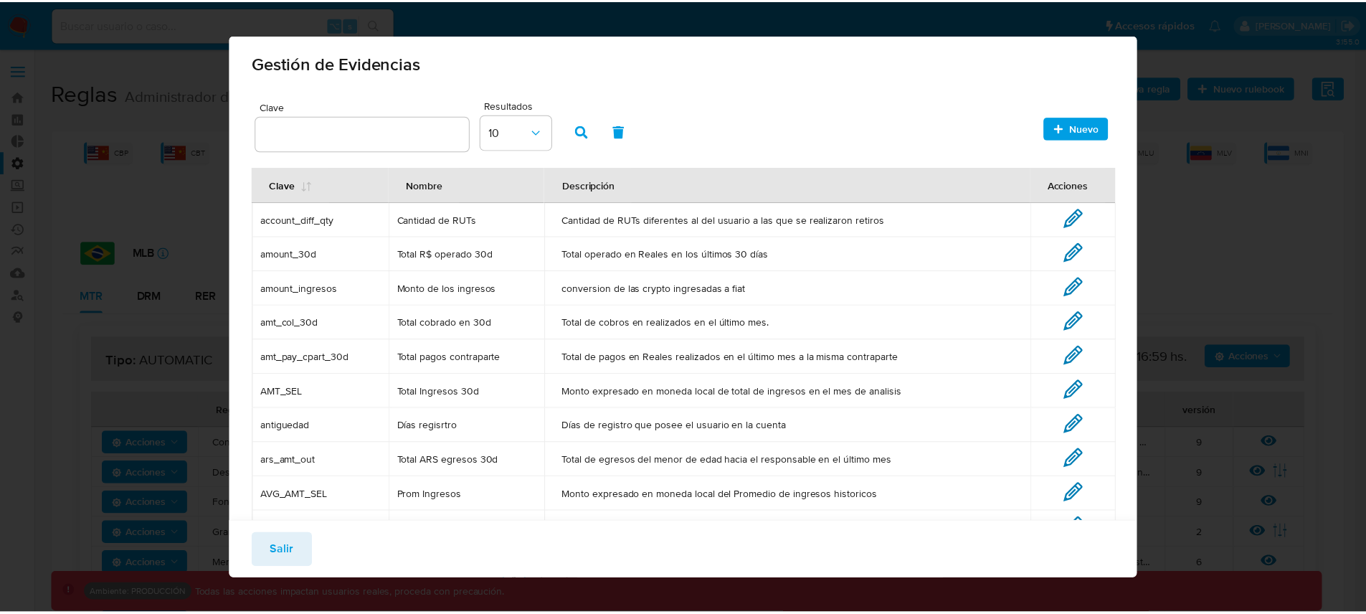
scroll to position [0, 0]
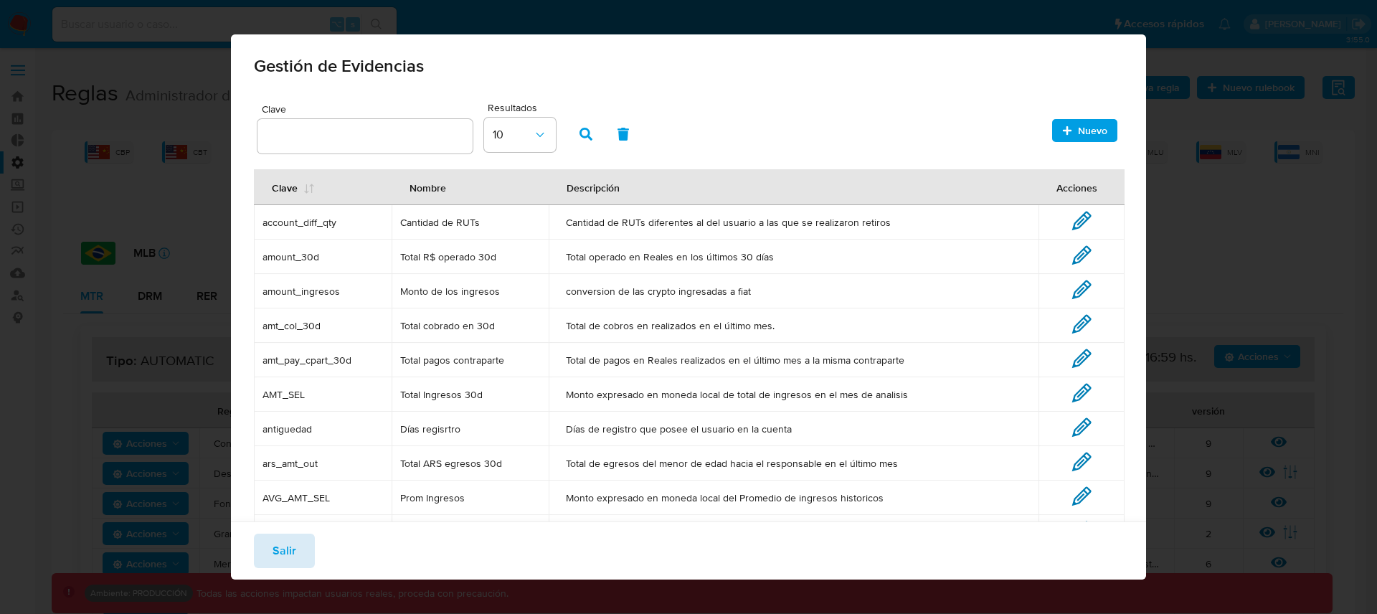
click at [290, 551] on span "Salir" at bounding box center [284, 551] width 24 height 32
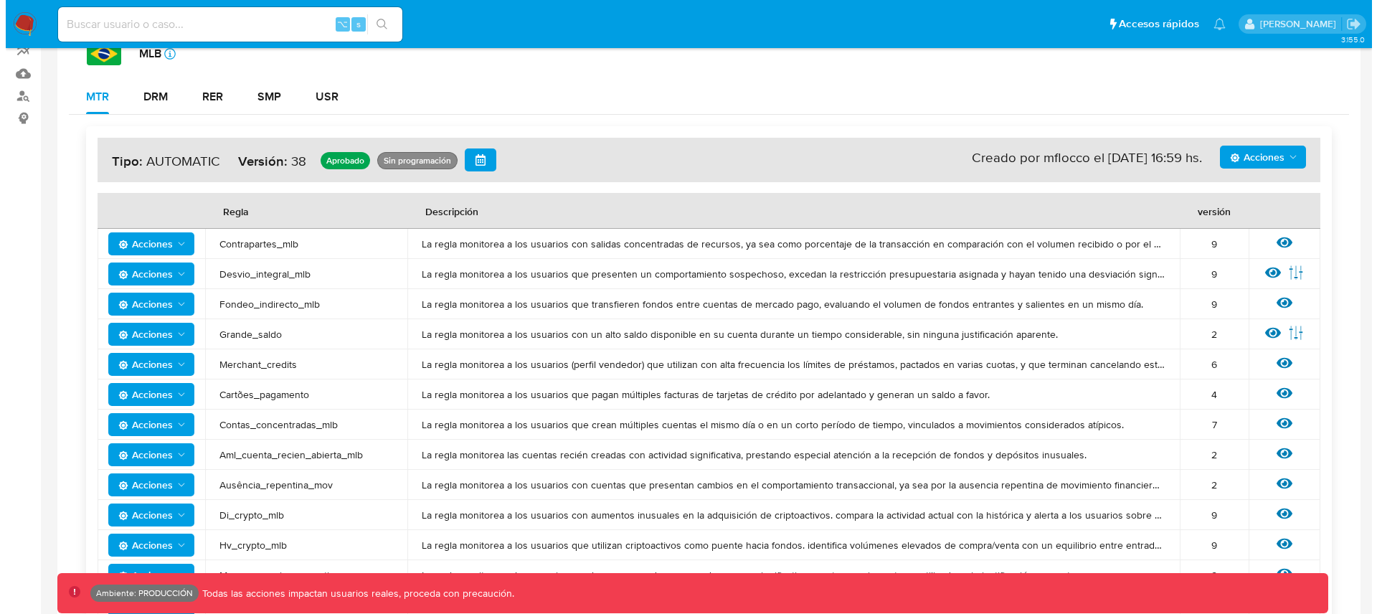
scroll to position [183, 0]
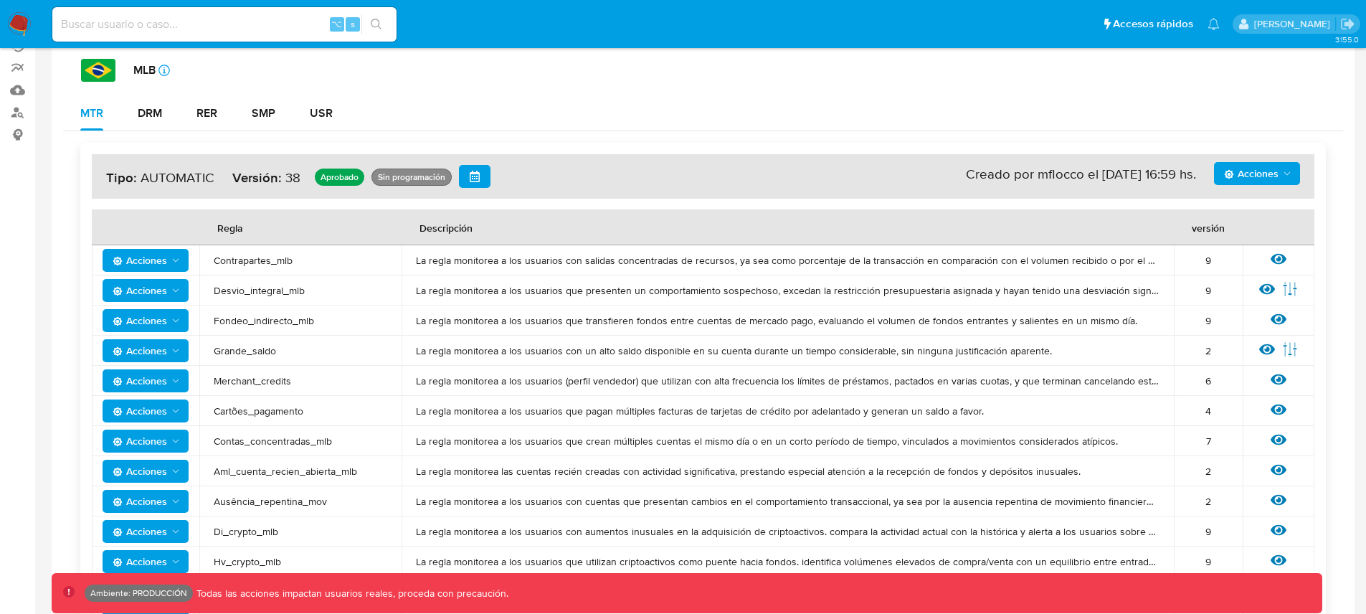
click at [163, 301] on span "Acciones" at bounding box center [140, 290] width 54 height 23
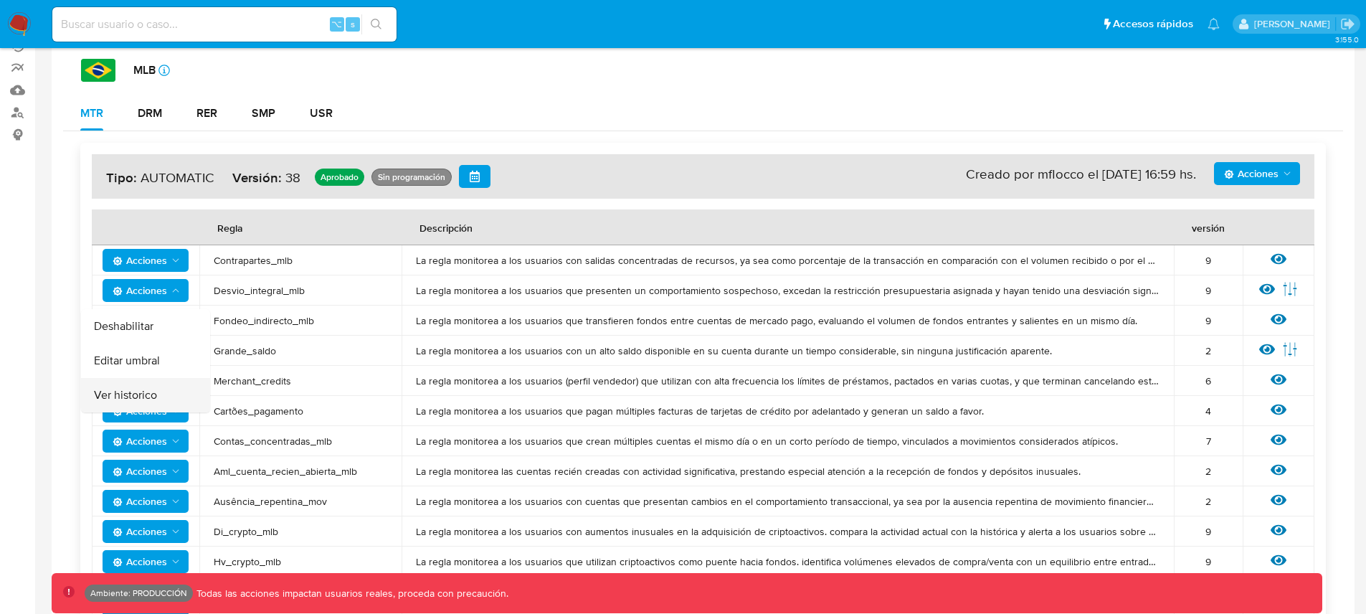
click at [146, 392] on button "Ver historico" at bounding box center [145, 395] width 129 height 34
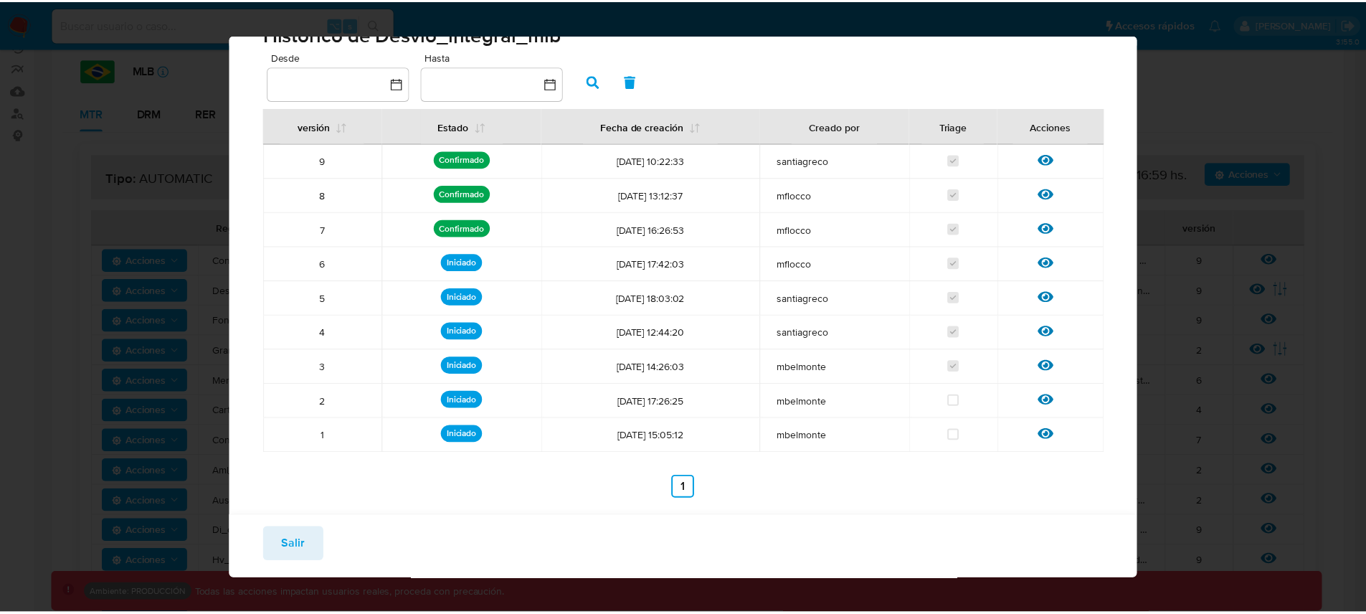
scroll to position [37, 0]
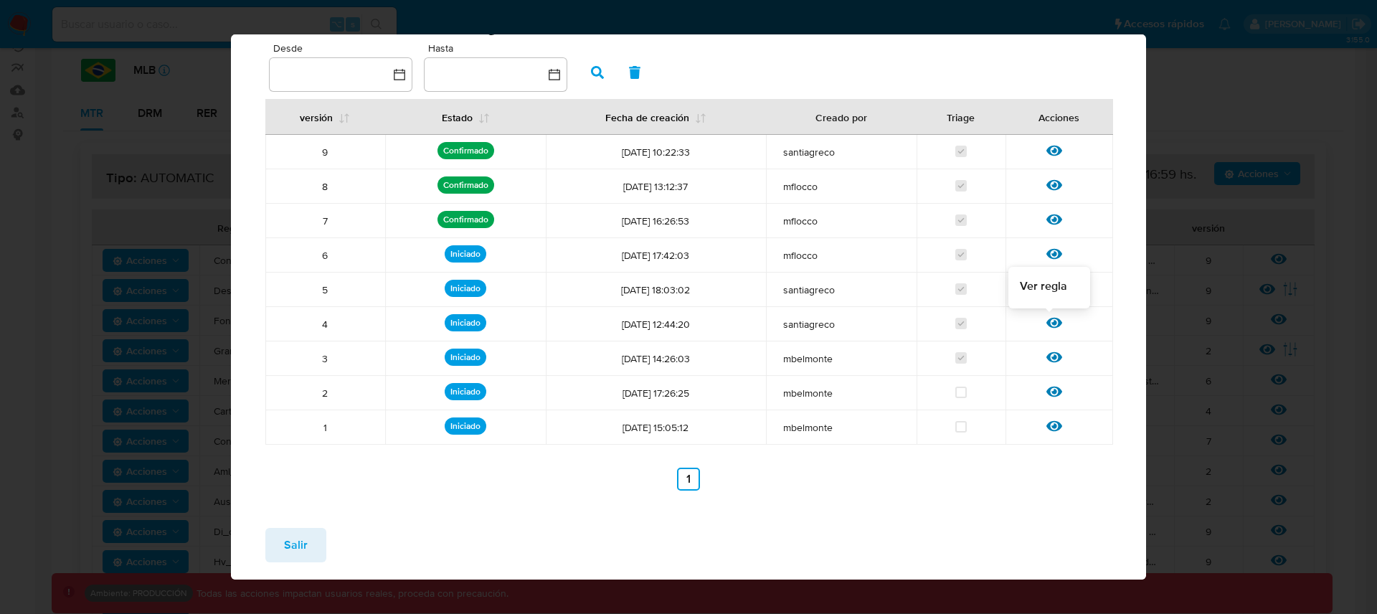
click at [1046, 323] on icon at bounding box center [1054, 323] width 16 height 11
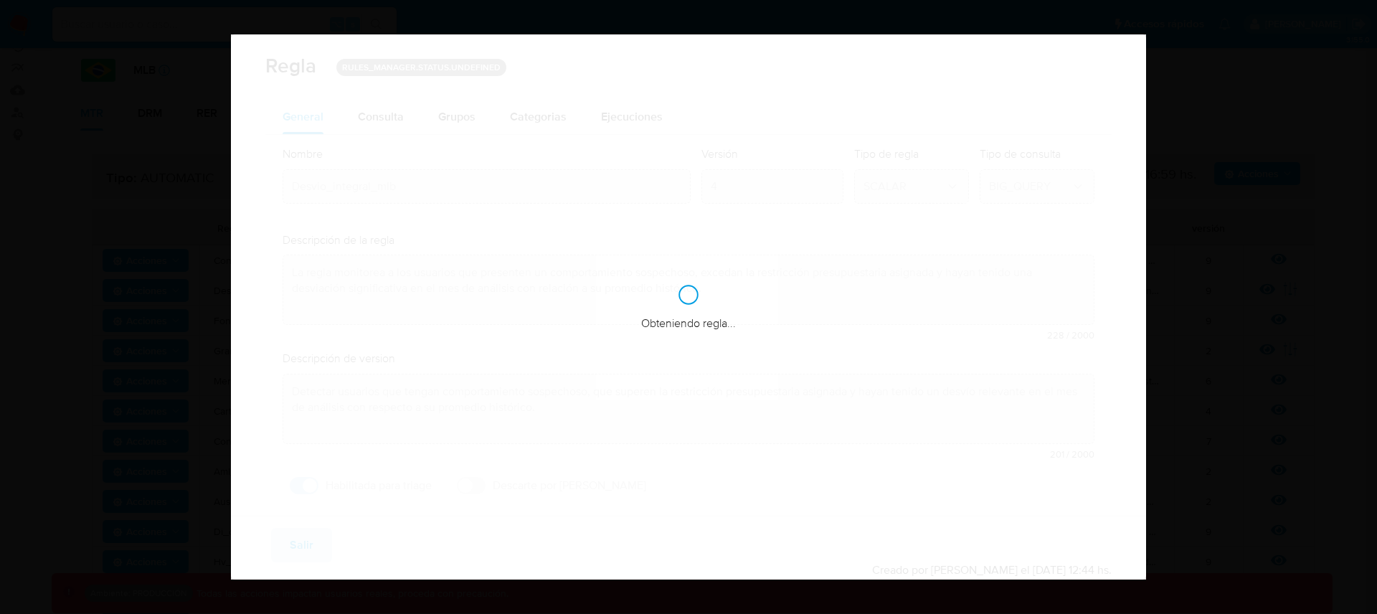
checkbox input "true"
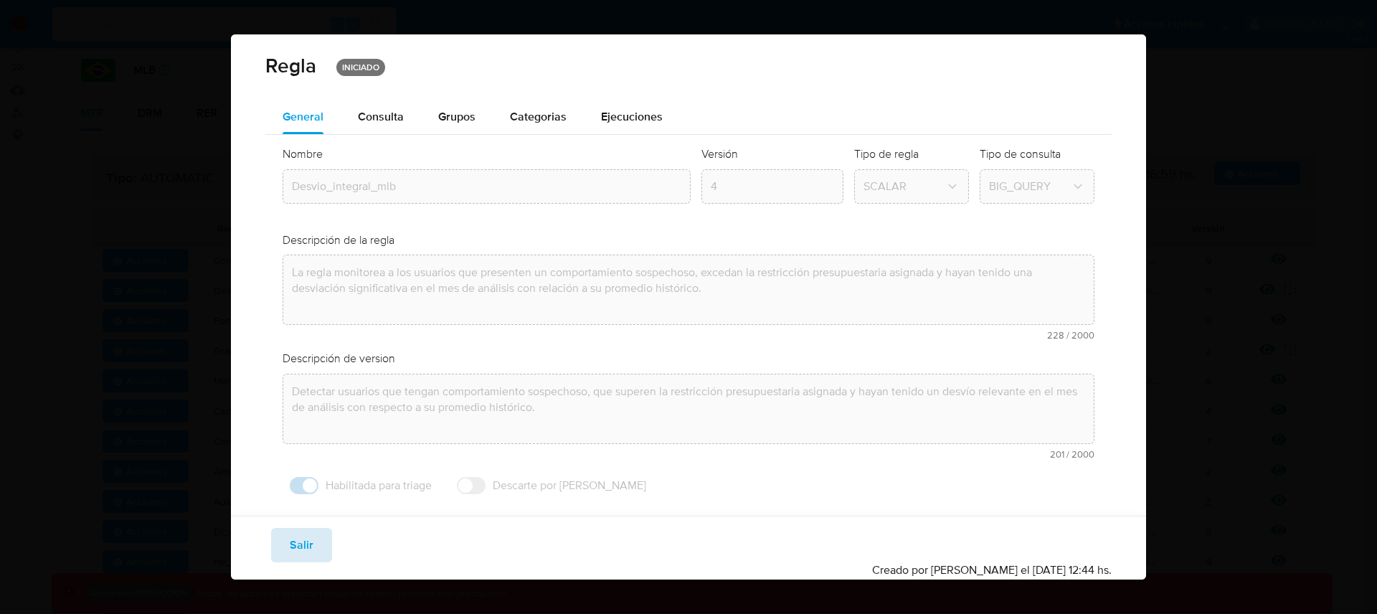
click at [318, 553] on button "Salir" at bounding box center [301, 545] width 61 height 34
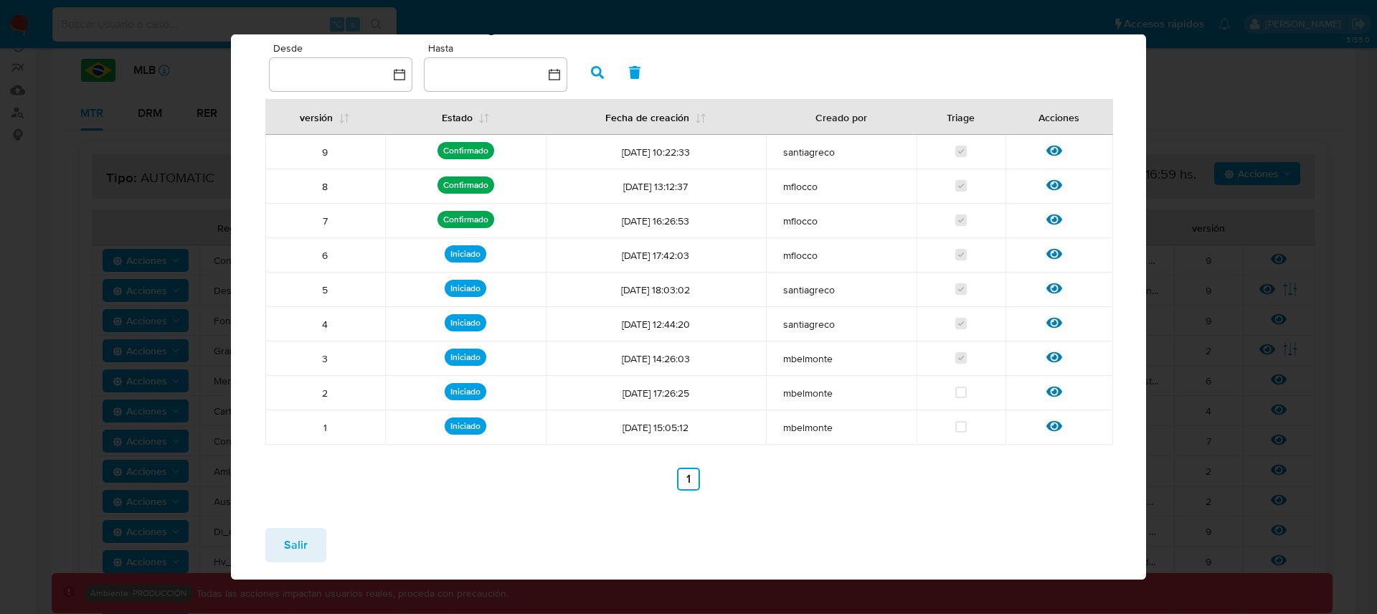
click at [289, 547] on span "Salir" at bounding box center [296, 545] width 24 height 32
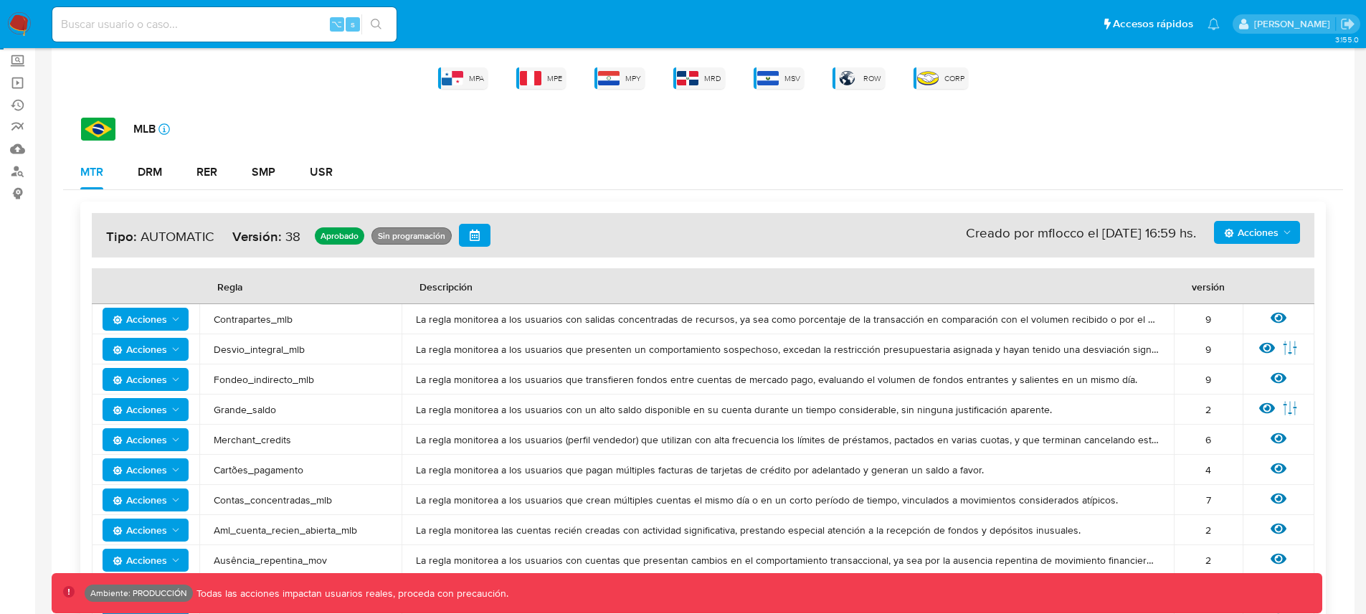
scroll to position [0, 0]
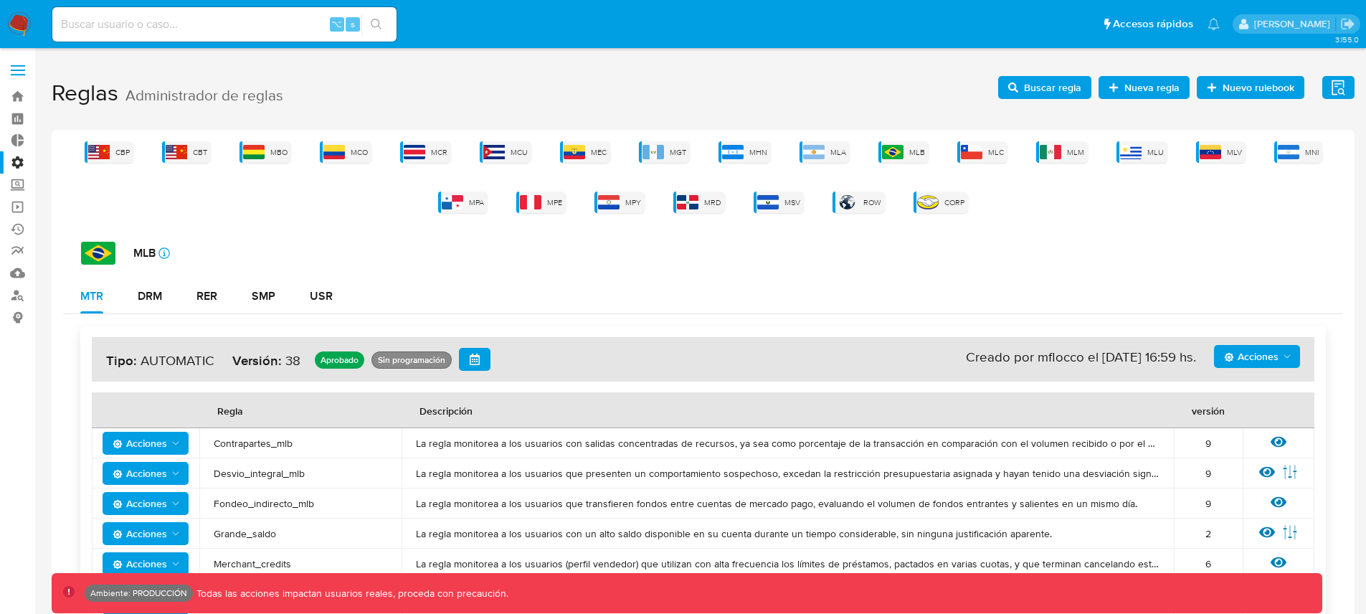
click at [11, 158] on label "Administración" at bounding box center [85, 162] width 171 height 22
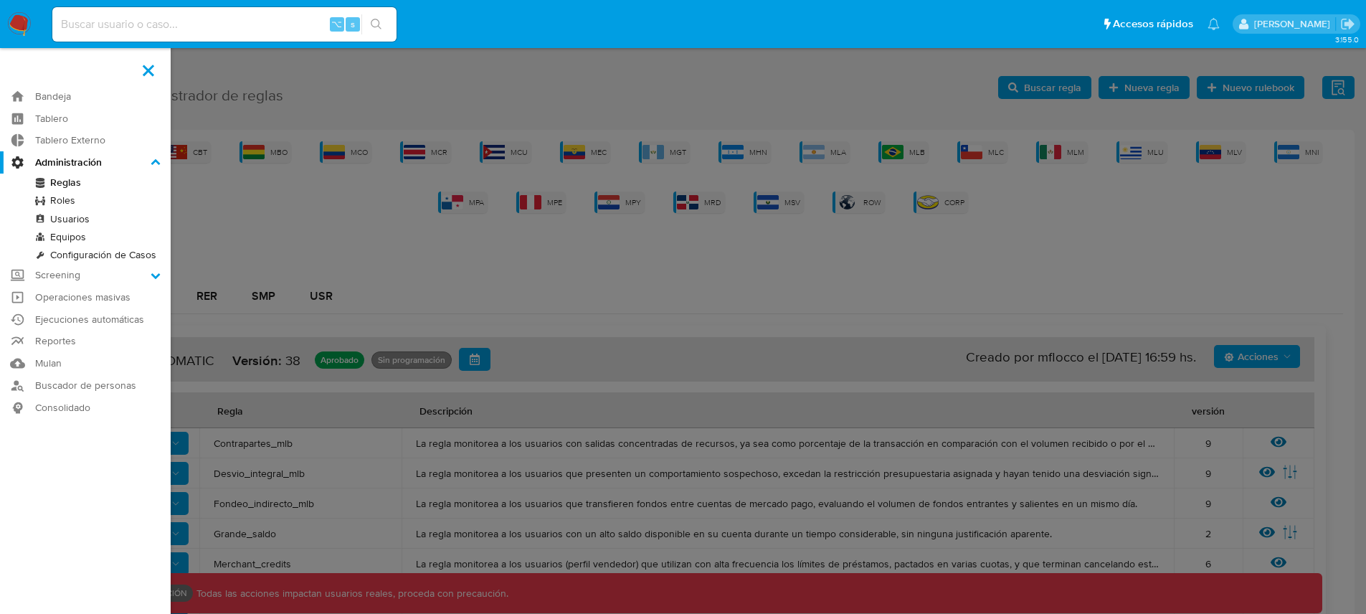
click at [0, 0] on input "Administración" at bounding box center [0, 0] width 0 height 0
click at [69, 214] on link "Usuarios" at bounding box center [85, 219] width 171 height 18
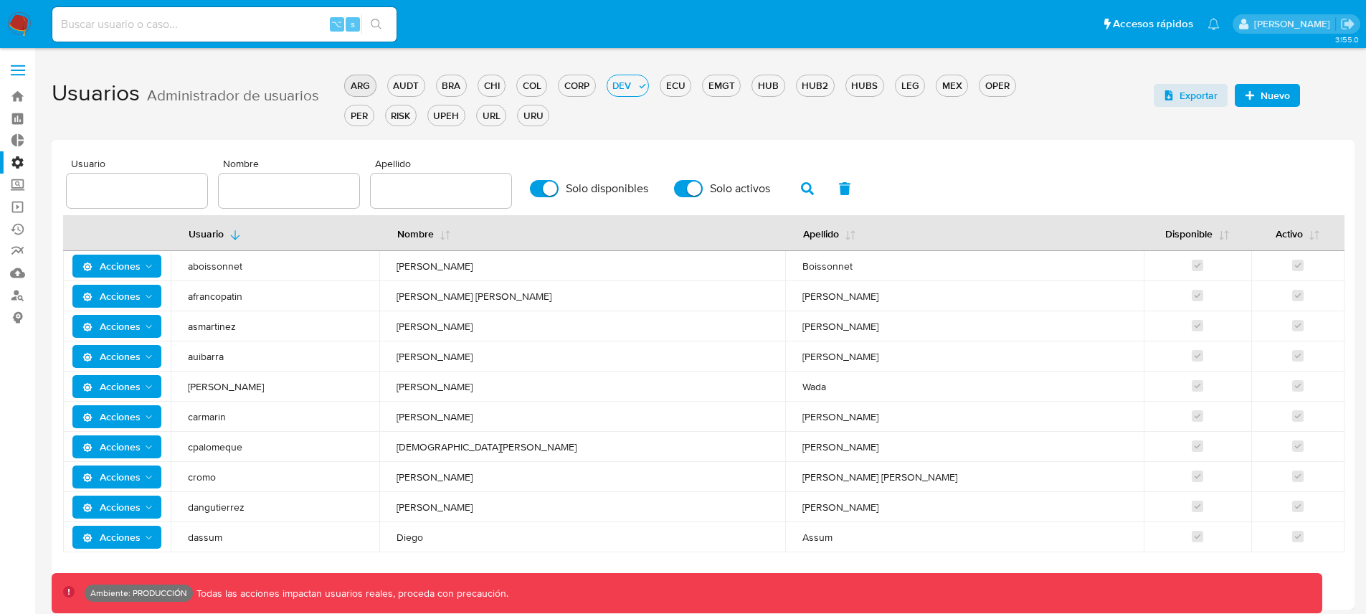
click at [358, 85] on div "ARG" at bounding box center [360, 86] width 30 height 14
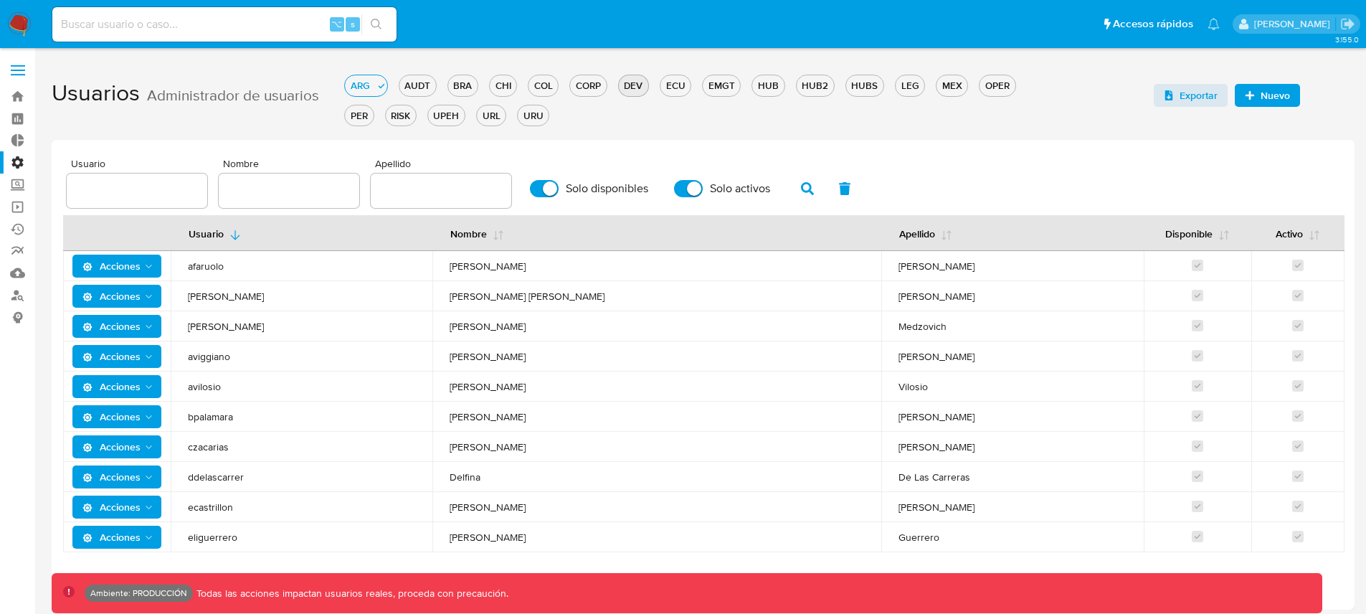
click at [631, 88] on div "DEV" at bounding box center [633, 86] width 29 height 14
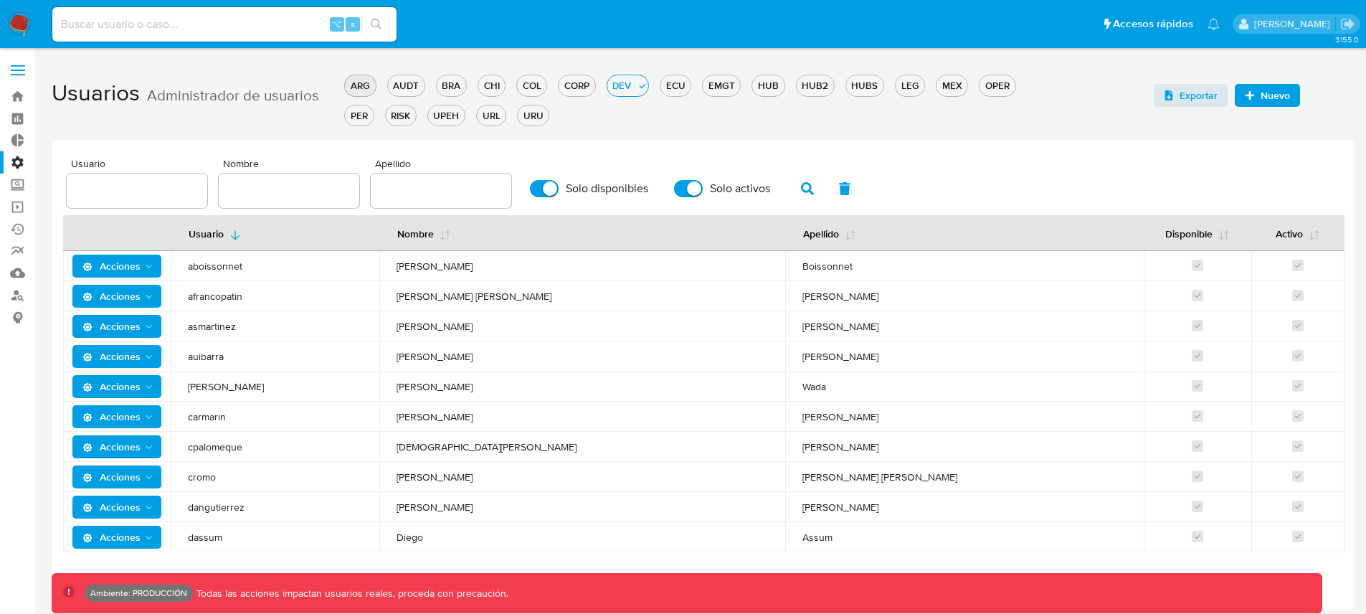
click at [360, 80] on div "ARG" at bounding box center [360, 86] width 30 height 14
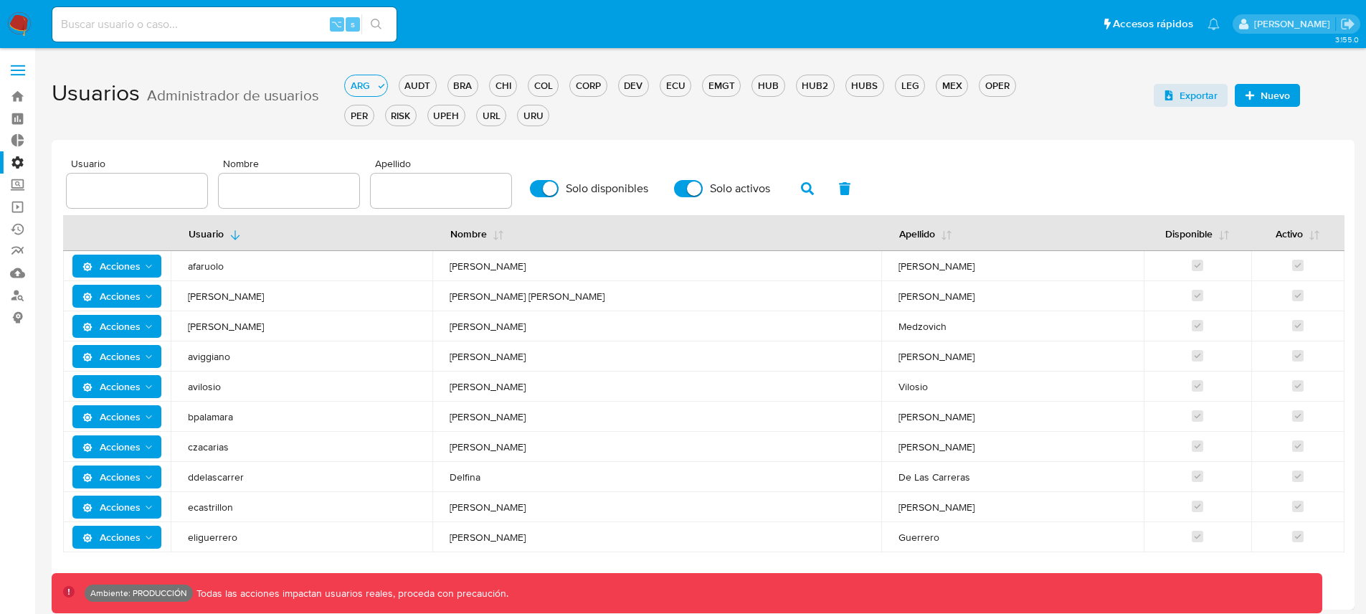
click at [20, 163] on label "Administración" at bounding box center [85, 162] width 171 height 22
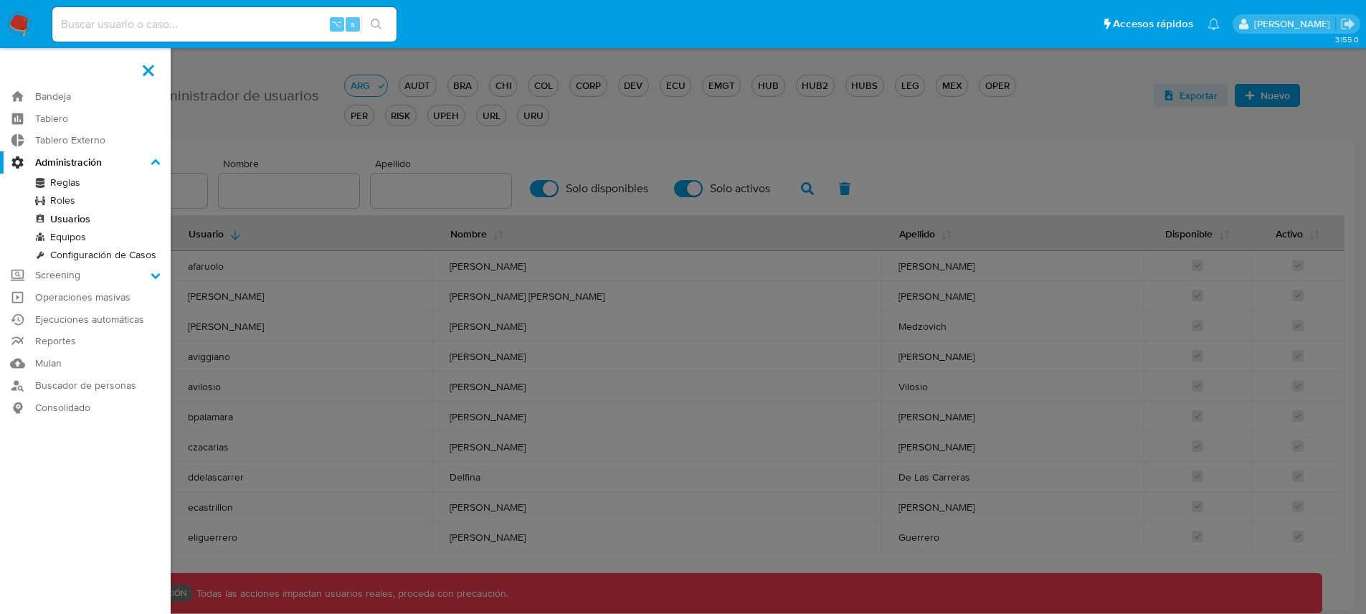
click at [0, 0] on input "Administración" at bounding box center [0, 0] width 0 height 0
click at [85, 257] on link "Configuración de Casos" at bounding box center [85, 255] width 171 height 18
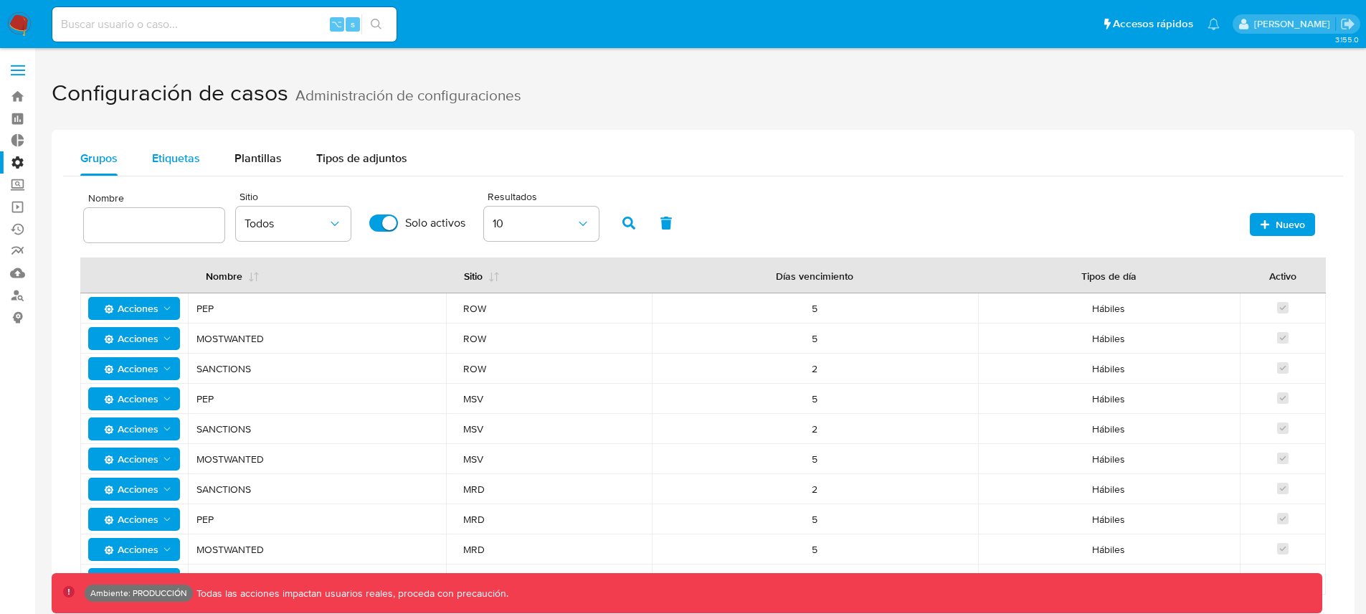
click at [189, 163] on span "Etiquetas" at bounding box center [176, 158] width 48 height 16
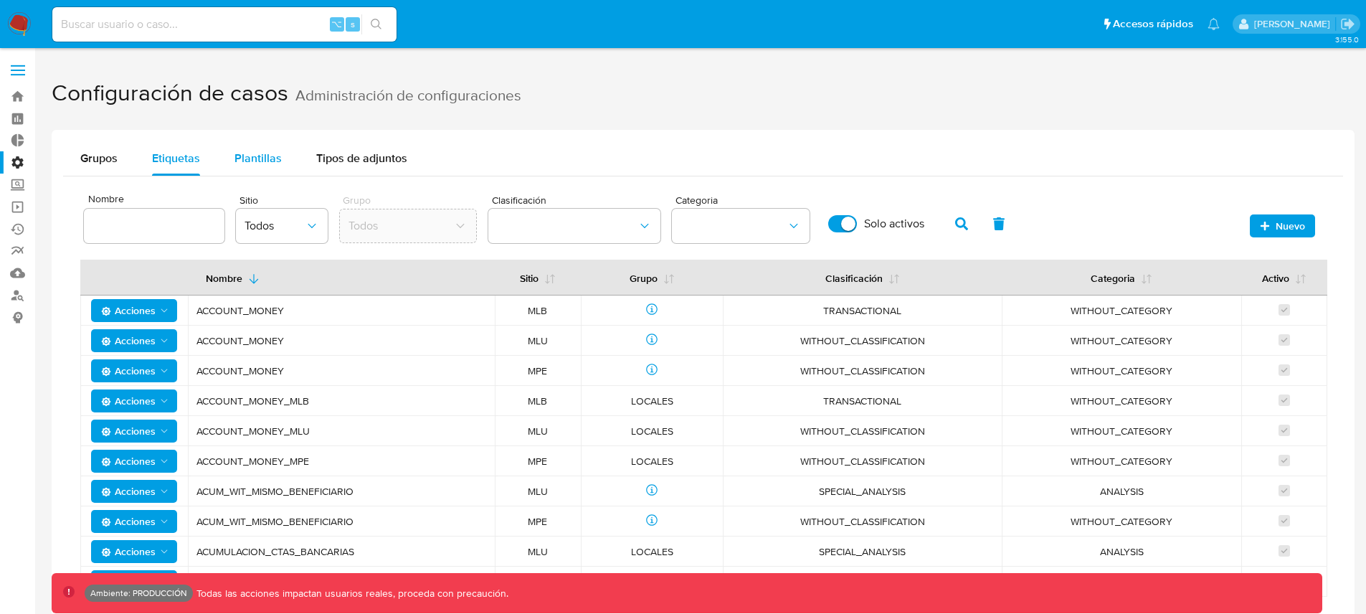
click at [244, 160] on span "Plantillas" at bounding box center [257, 158] width 47 height 16
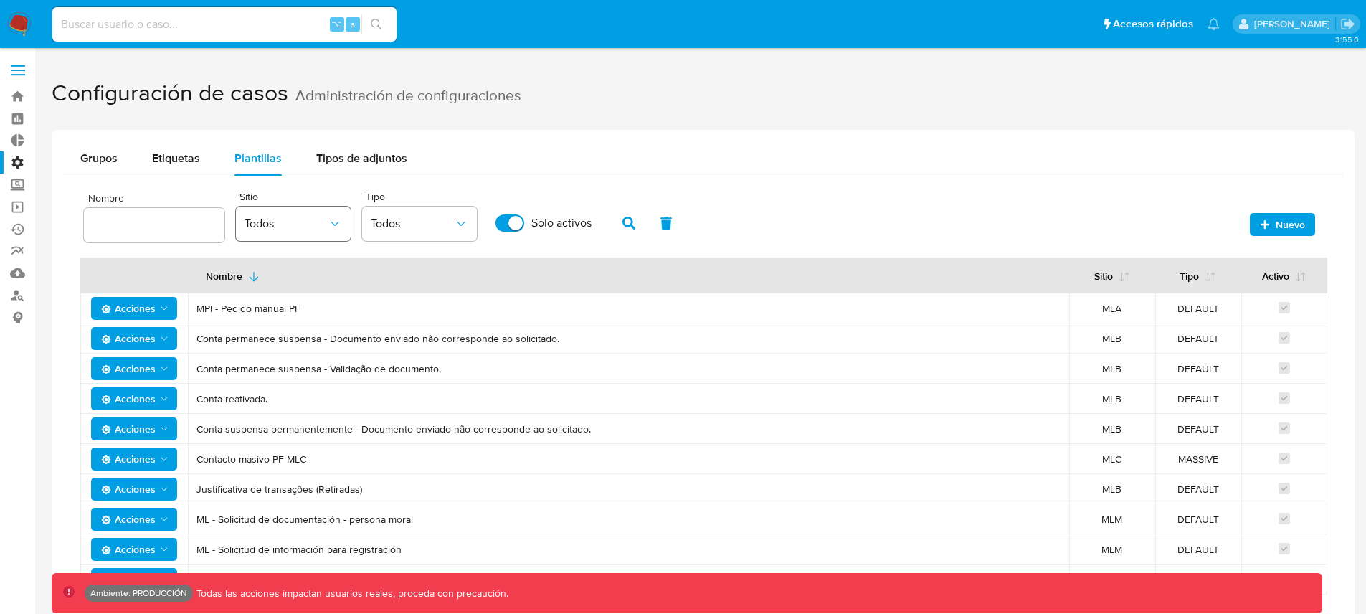
click at [328, 223] on icon "button" at bounding box center [335, 224] width 14 height 14
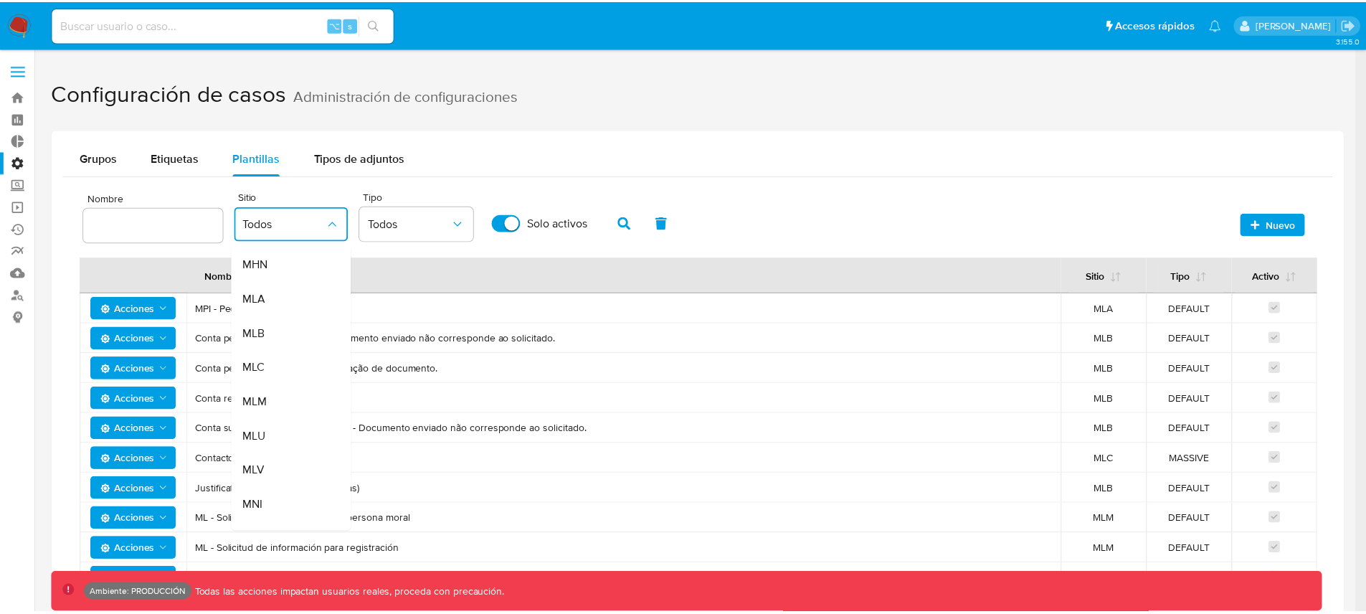
scroll to position [311, 0]
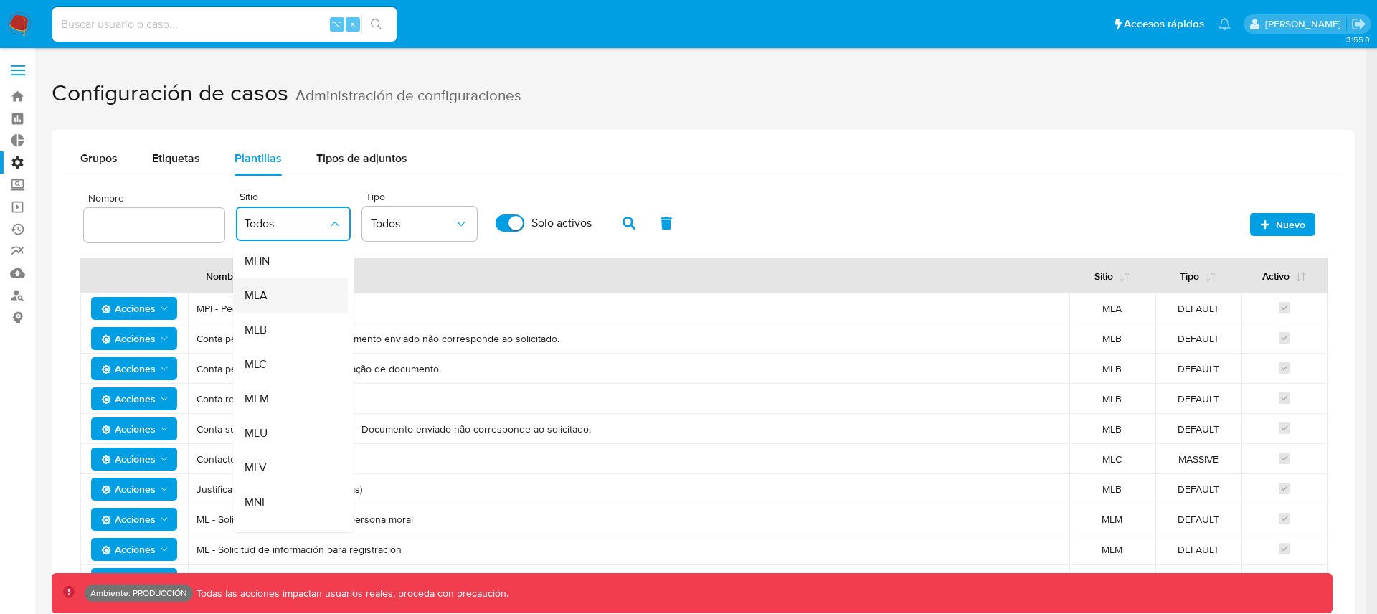
click at [267, 299] on div "MLA" at bounding box center [285, 295] width 83 height 34
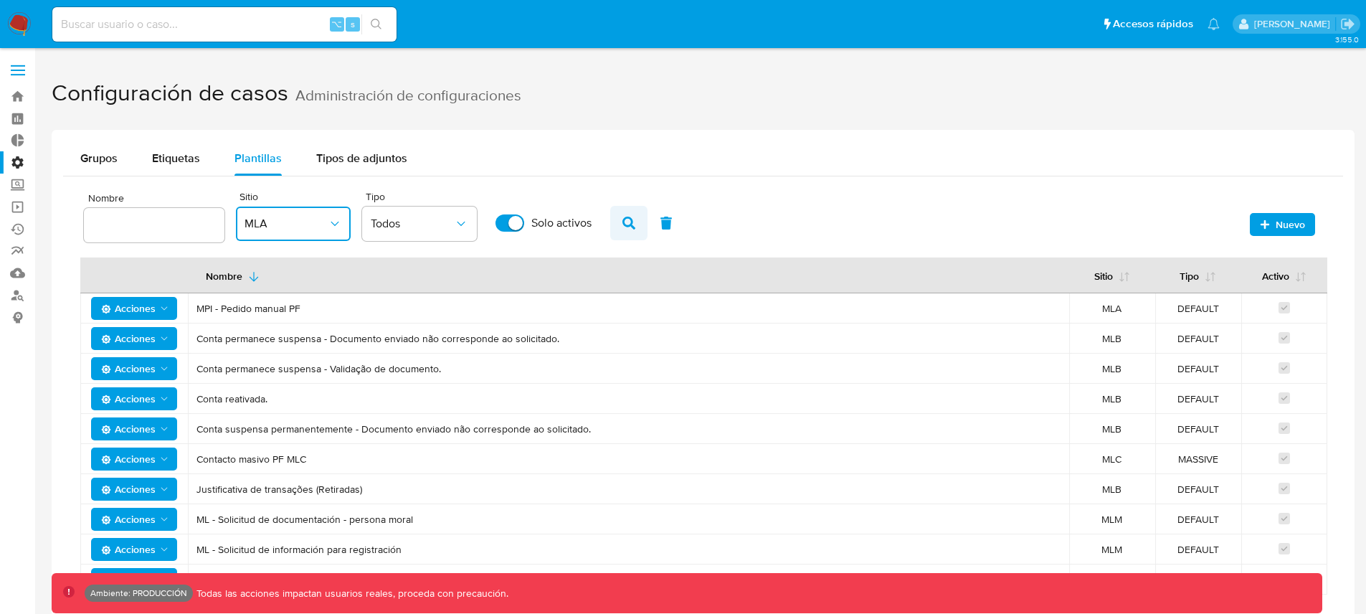
click at [626, 223] on icon "button" at bounding box center [628, 223] width 13 height 13
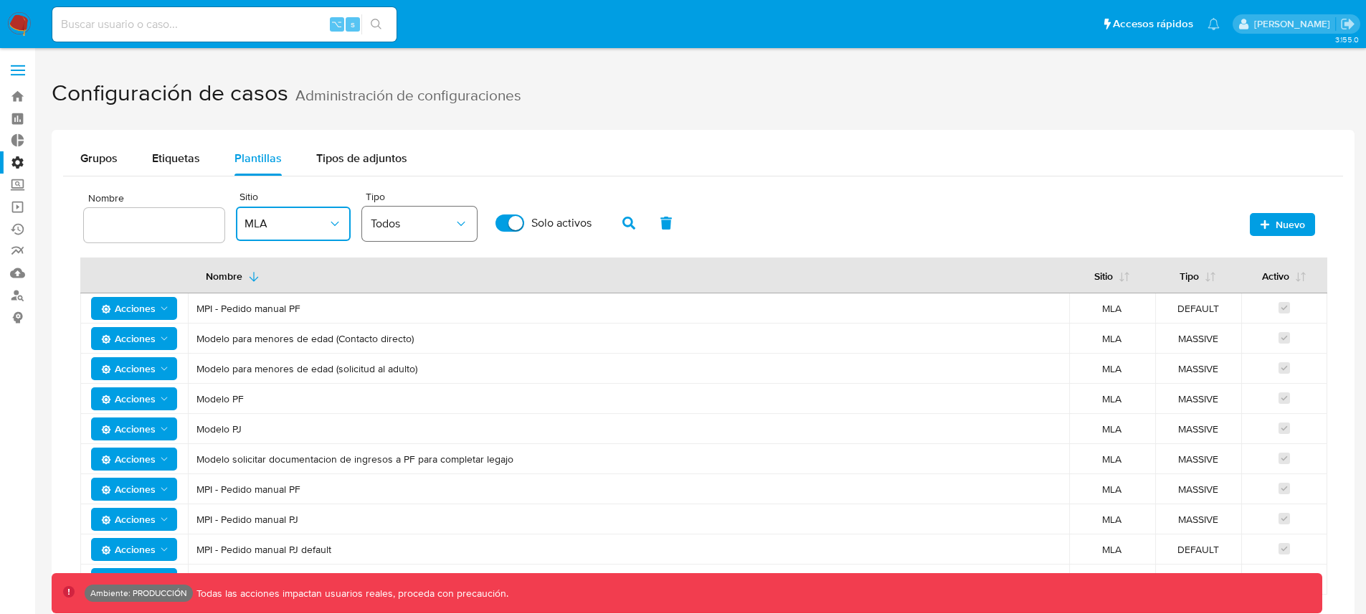
click at [407, 226] on span "Todos" at bounding box center [412, 224] width 83 height 14
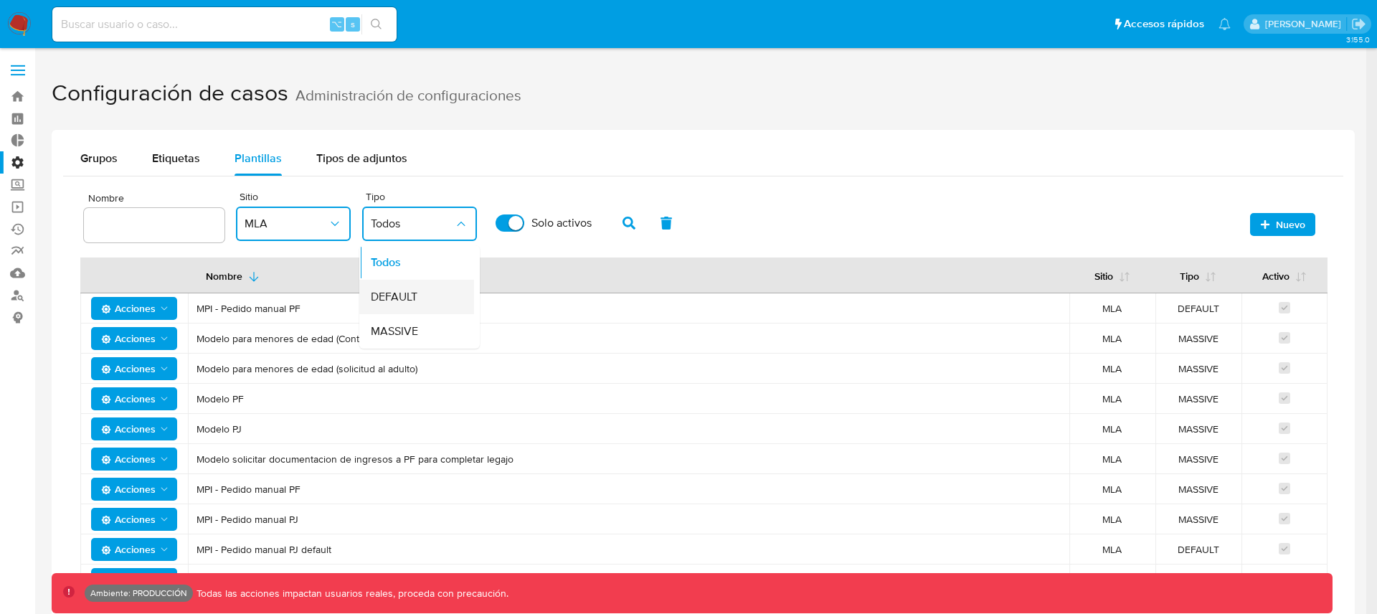
click at [402, 300] on span "DEFAULT" at bounding box center [394, 297] width 47 height 14
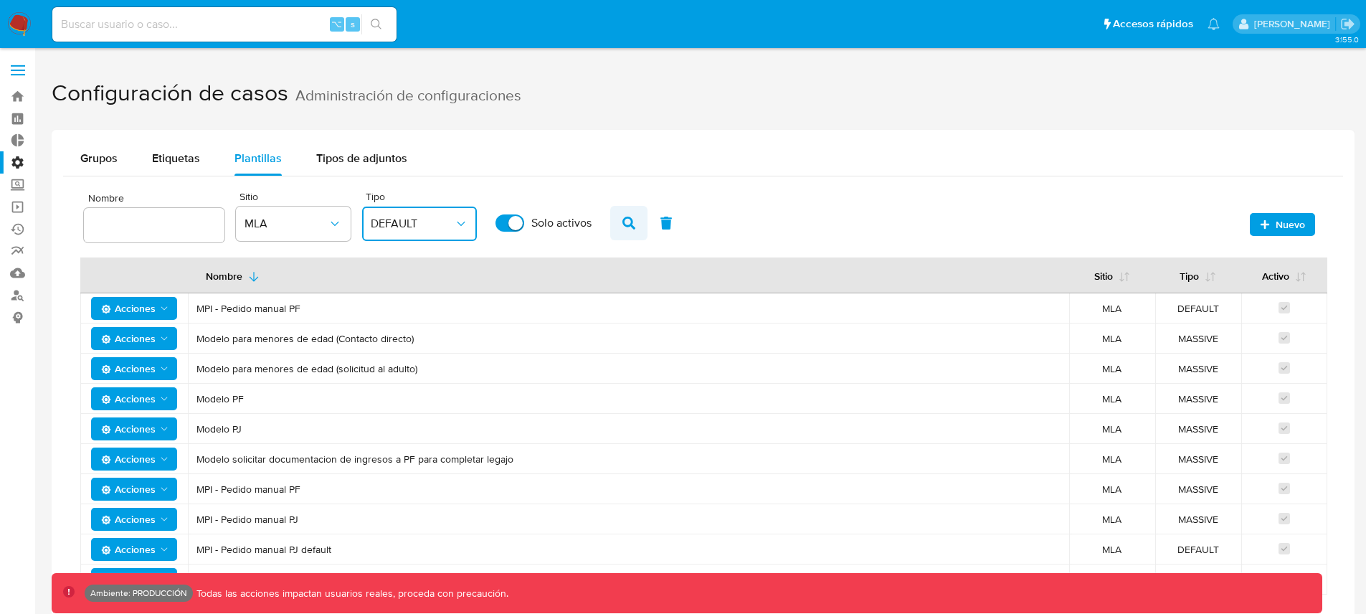
click at [622, 219] on icon "button" at bounding box center [628, 223] width 13 height 13
